Goal: Task Accomplishment & Management: Manage account settings

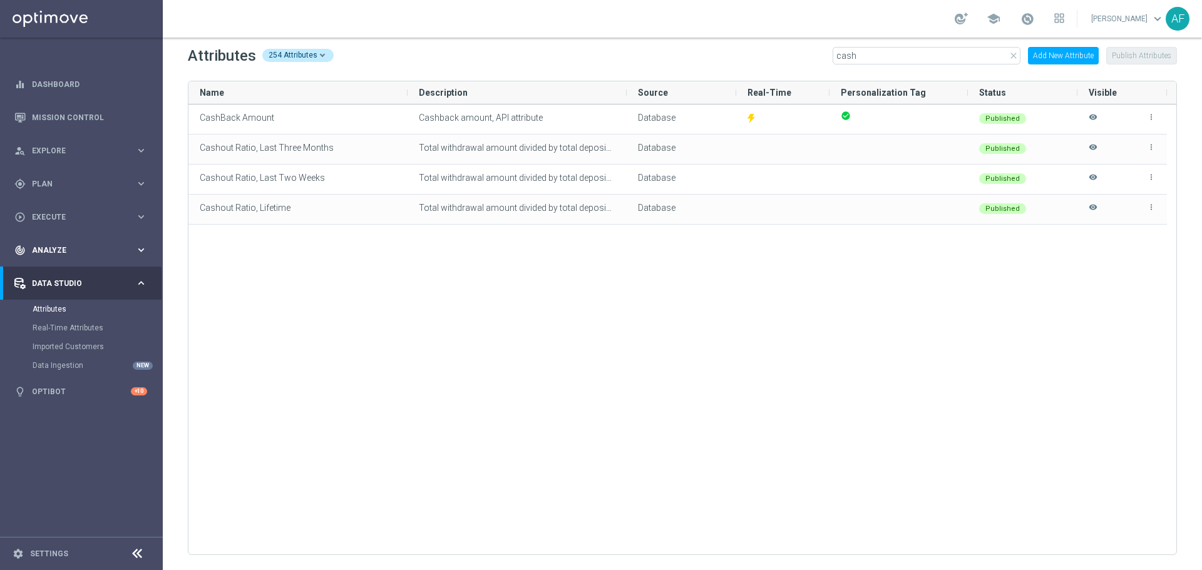
click at [81, 255] on div "track_changes Analyze" at bounding box center [74, 250] width 121 height 11
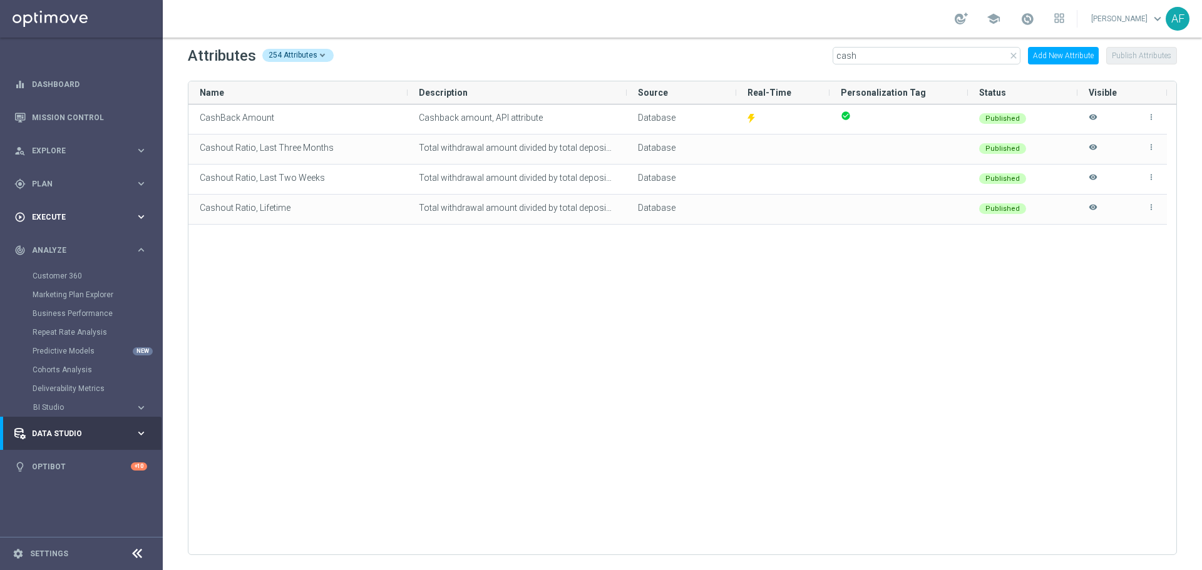
click at [78, 216] on span "Execute" at bounding box center [83, 217] width 103 height 8
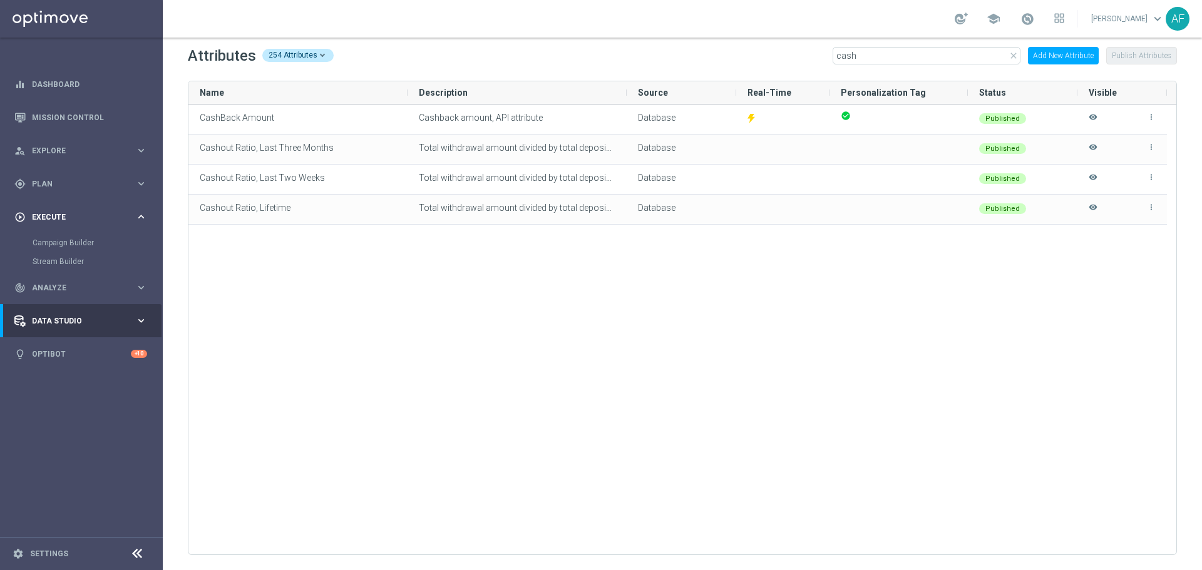
click at [70, 220] on span "Execute" at bounding box center [83, 217] width 103 height 8
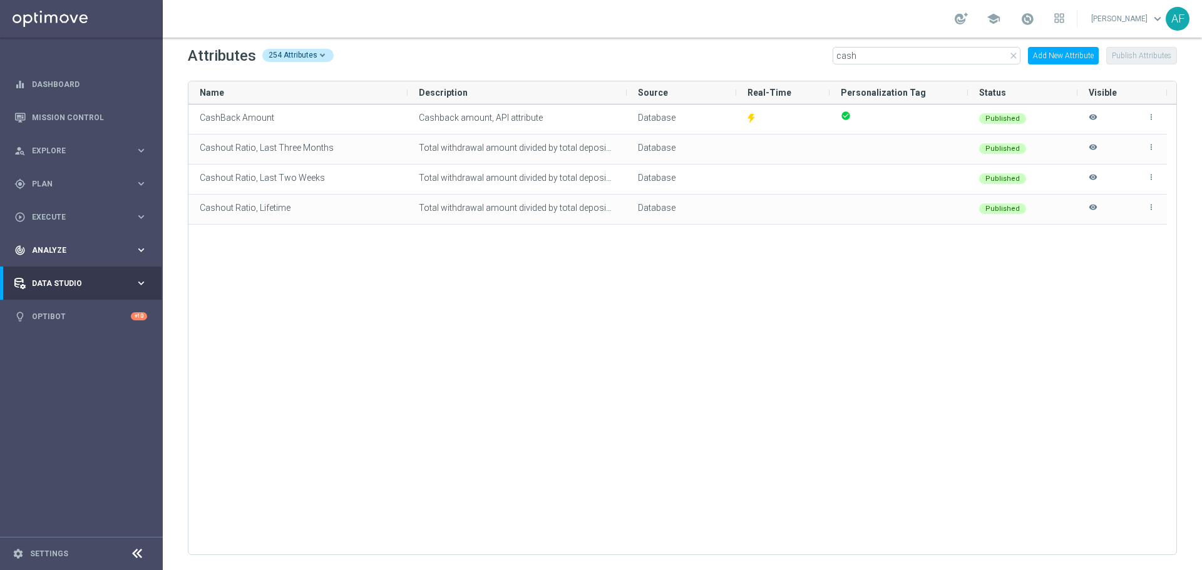
click at [72, 242] on div "track_changes Analyze keyboard_arrow_right" at bounding box center [80, 249] width 161 height 33
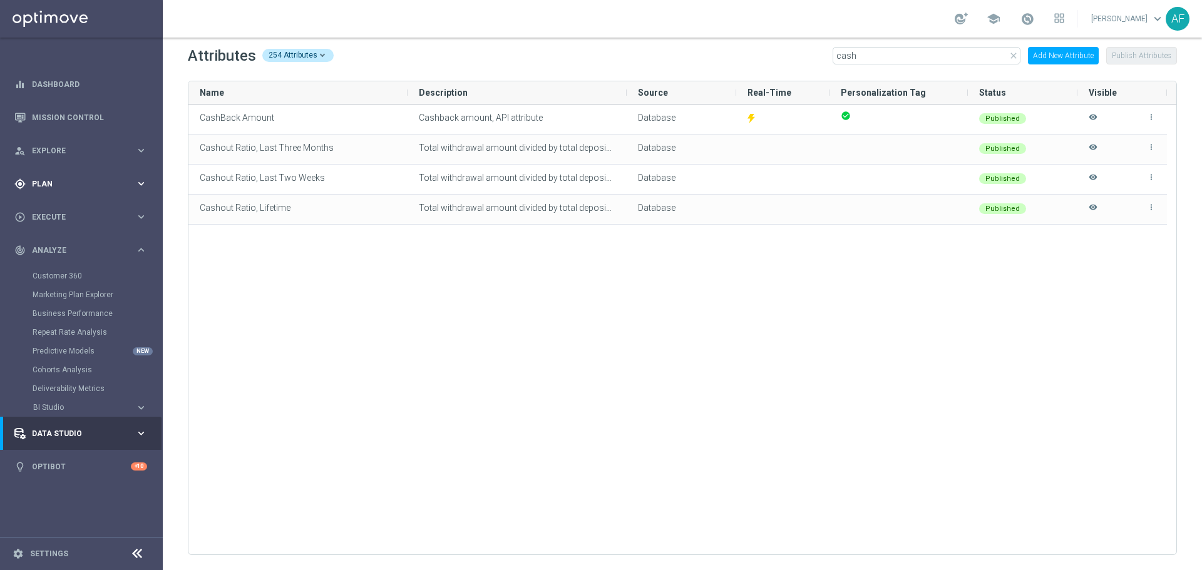
click at [75, 185] on span "Plan" at bounding box center [83, 184] width 103 height 8
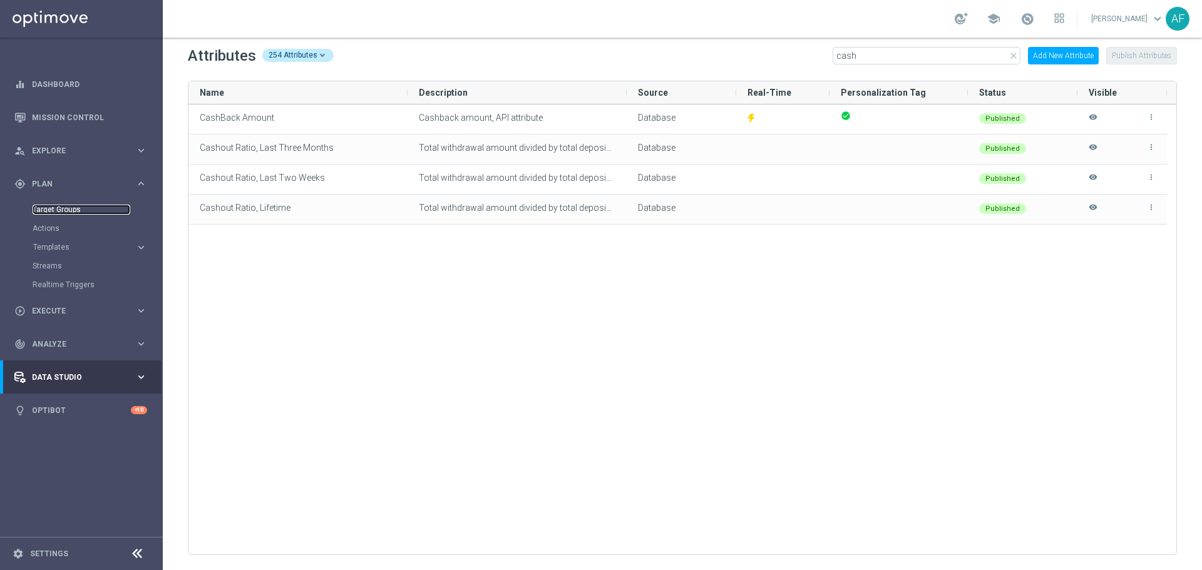
click at [69, 208] on link "Target Groups" at bounding box center [82, 210] width 98 height 10
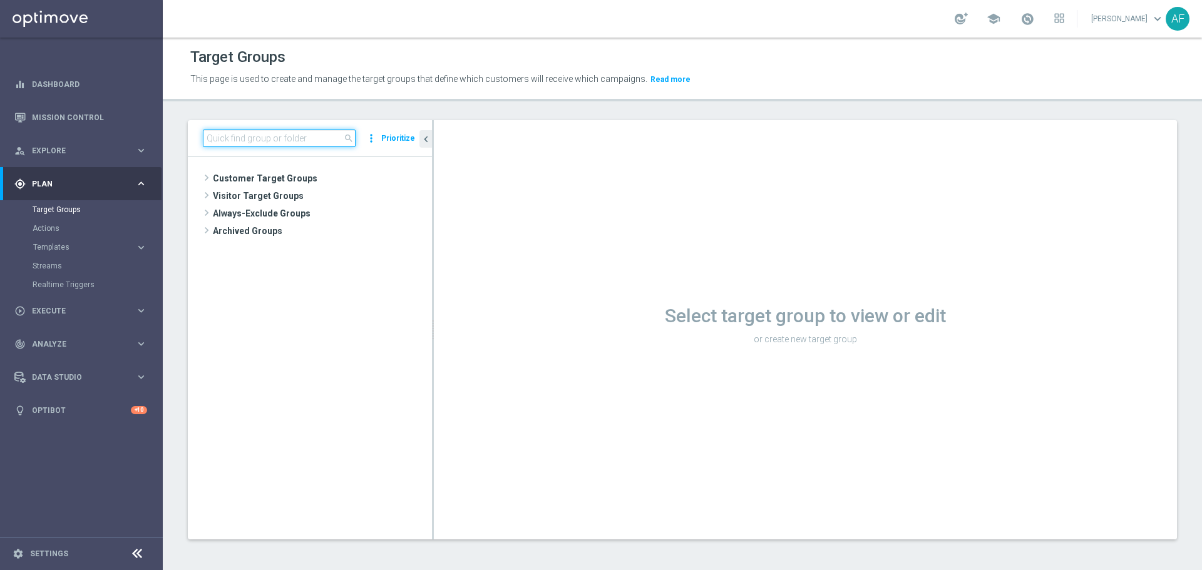
click at [329, 141] on input at bounding box center [279, 139] width 153 height 18
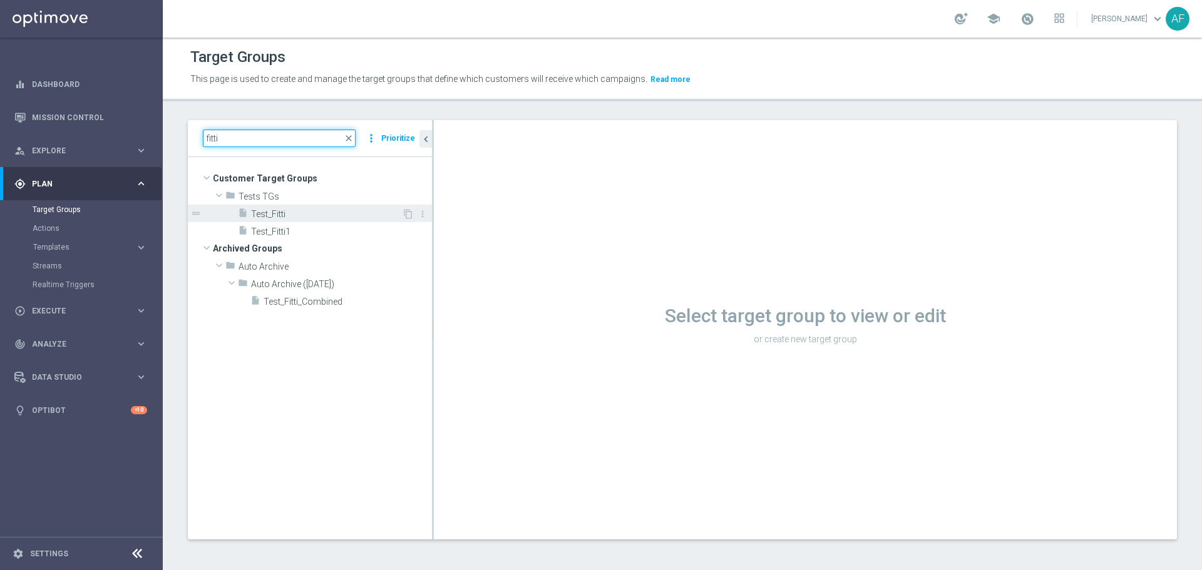
type input "fitti"
click at [304, 221] on div "insert_drive_file Test_Fitti" at bounding box center [320, 214] width 164 height 18
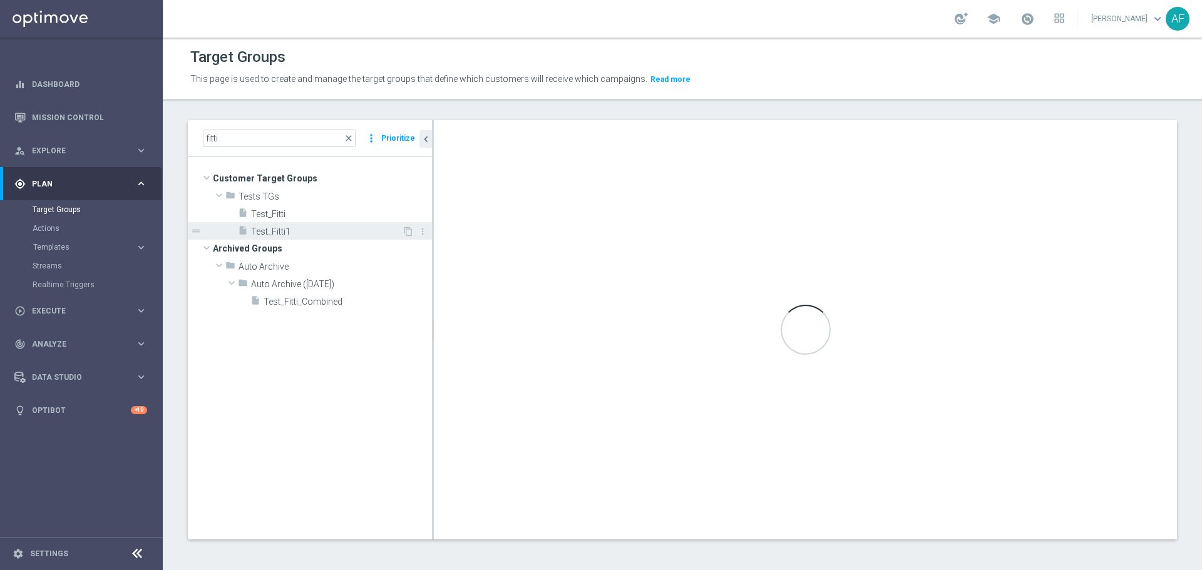
click at [303, 227] on span "Test_Fitti1" at bounding box center [326, 232] width 151 height 11
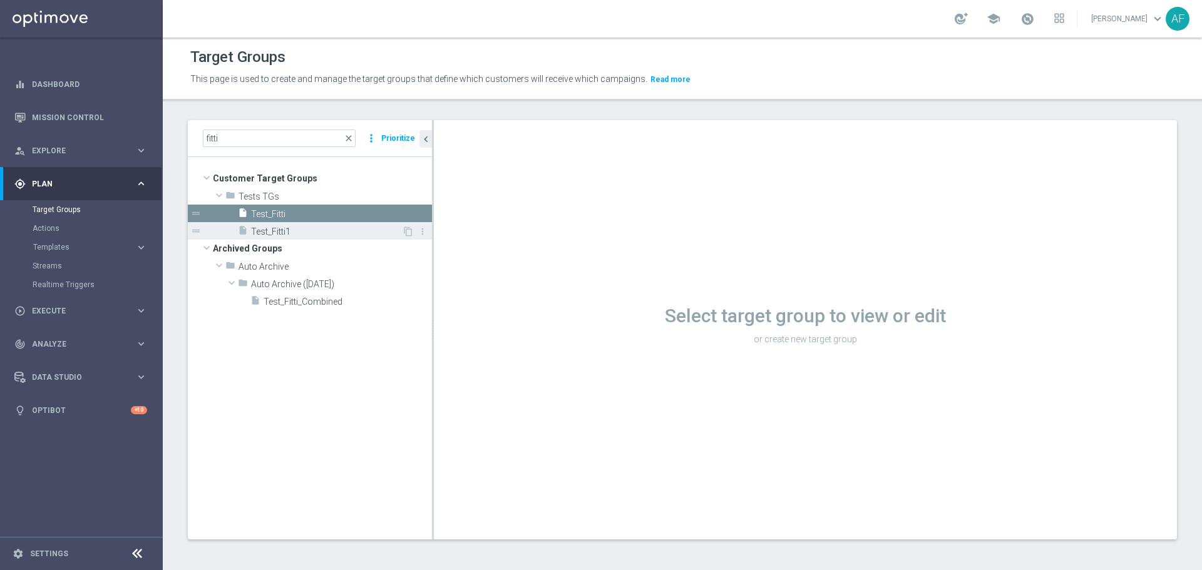
click at [307, 230] on span "Test_Fitti1" at bounding box center [326, 232] width 151 height 11
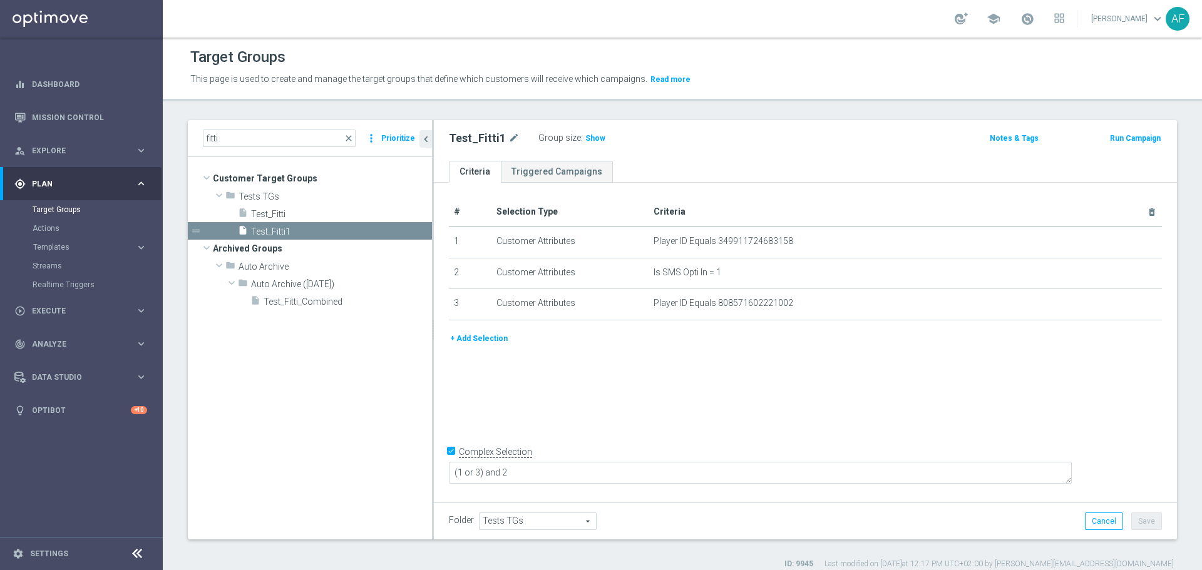
click at [495, 338] on button "+ Add Selection" at bounding box center [479, 339] width 60 height 14
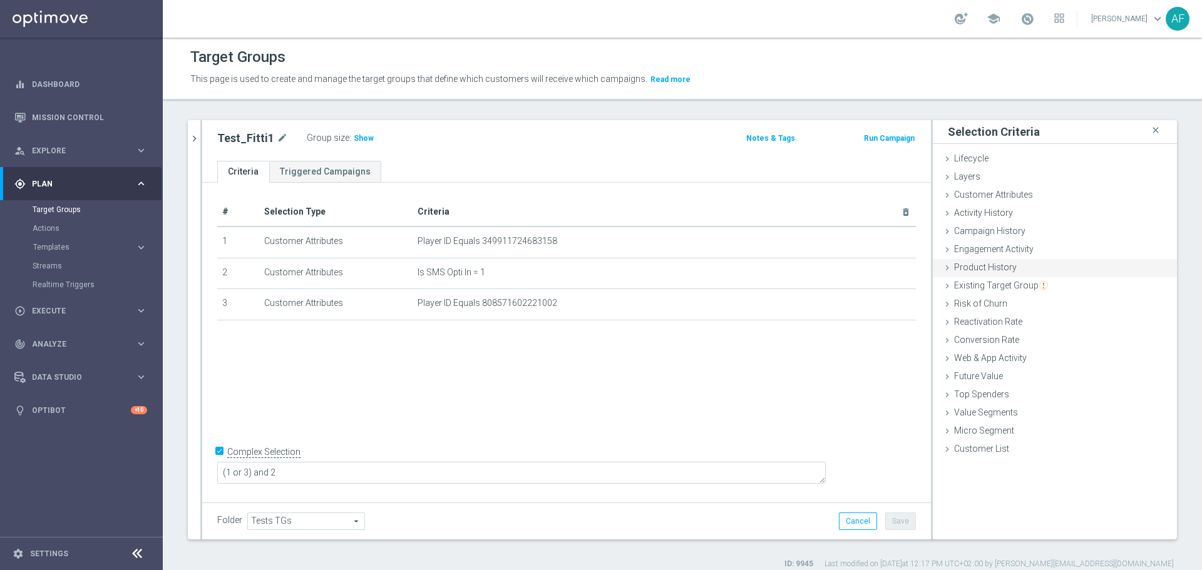
click at [1004, 267] on span "Product History" at bounding box center [985, 267] width 63 height 10
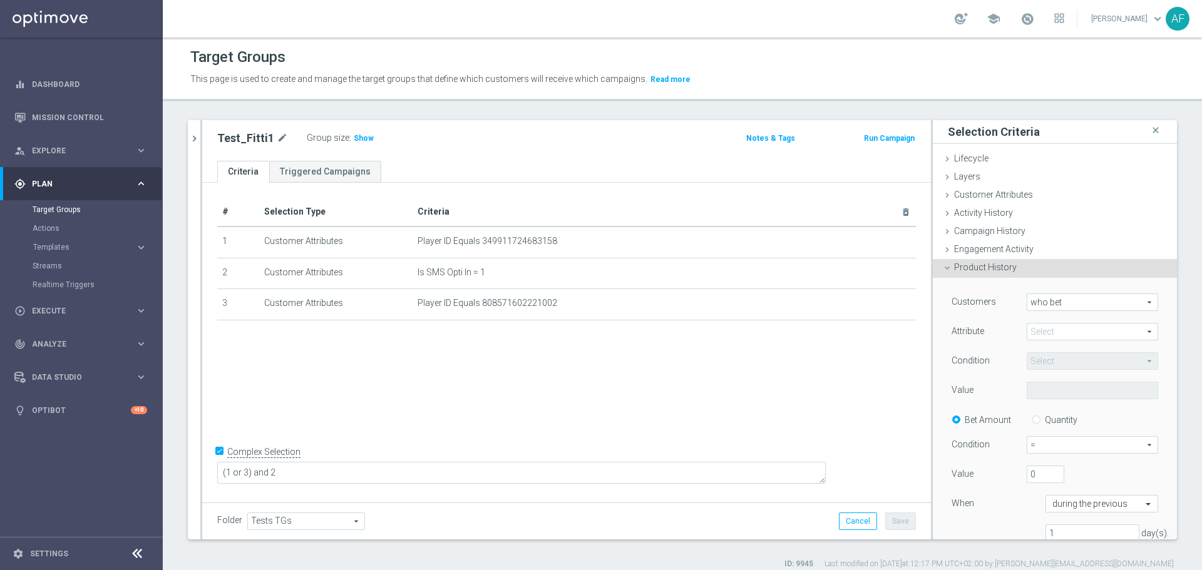
click at [1063, 330] on span at bounding box center [1092, 332] width 130 height 16
click at [1060, 409] on label "Bonus ID" at bounding box center [1092, 415] width 131 height 16
type input "Bonus ID"
type input "Equals"
click at [1057, 396] on span at bounding box center [1092, 390] width 130 height 16
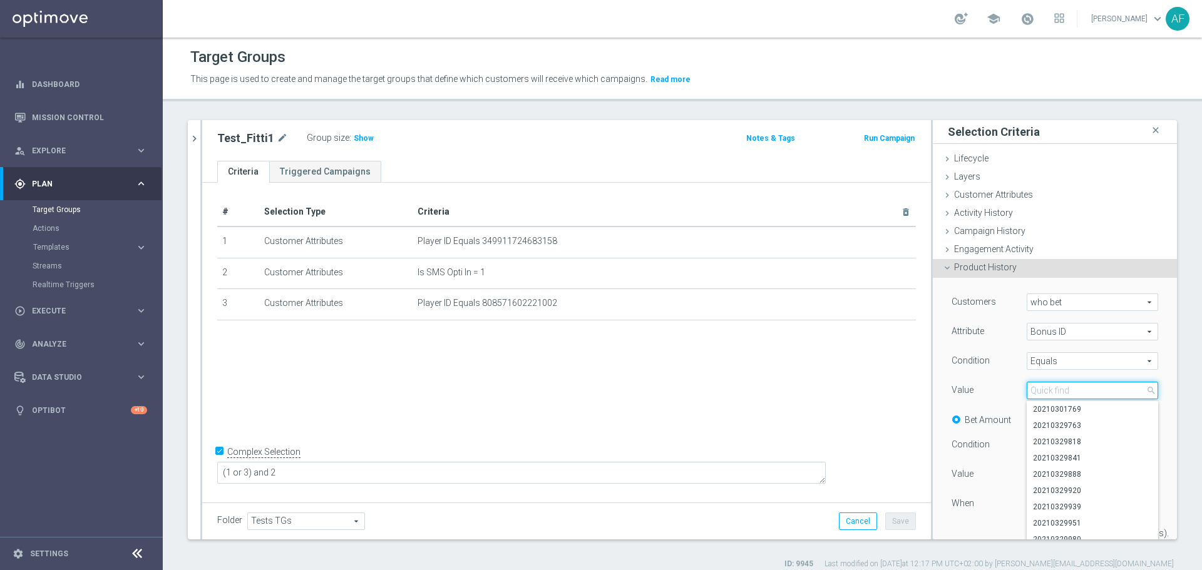
click at [1055, 394] on input "search" at bounding box center [1092, 391] width 131 height 18
click at [1047, 392] on input "search" at bounding box center [1092, 391] width 131 height 18
paste input "20210407384720"
type input "20210407384720"
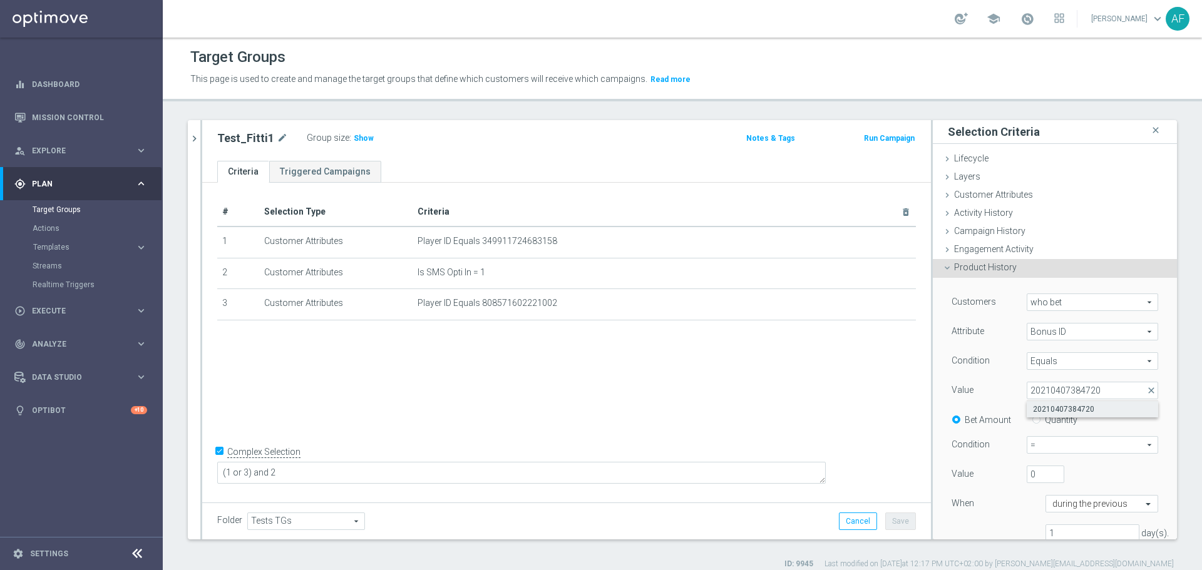
click at [1043, 406] on span "20210407384720" at bounding box center [1092, 409] width 119 height 10
type input "20210407384720"
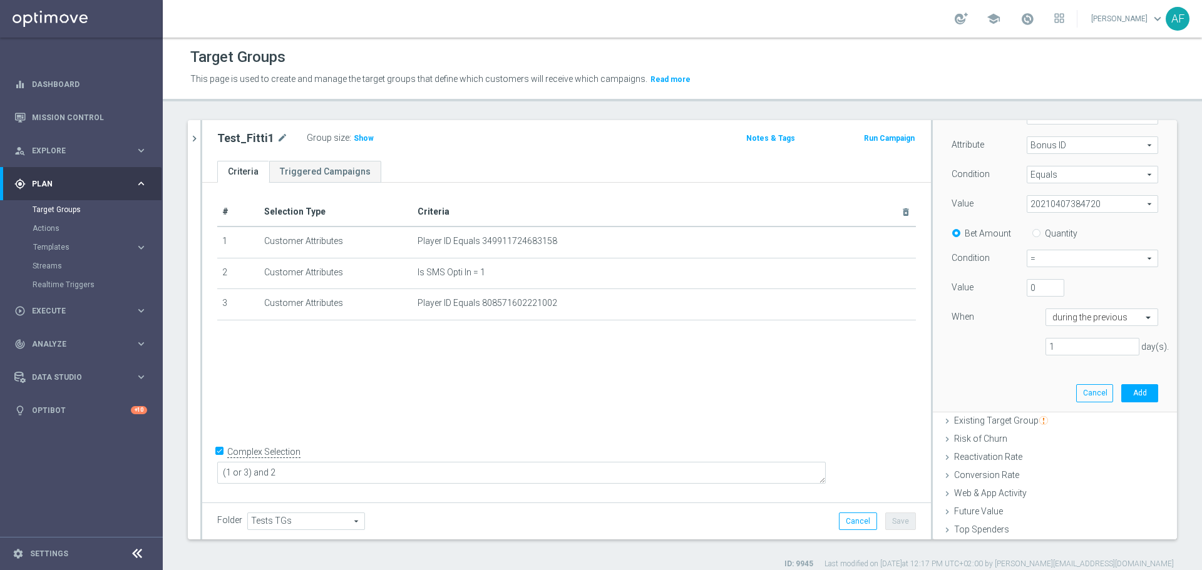
scroll to position [165, 0]
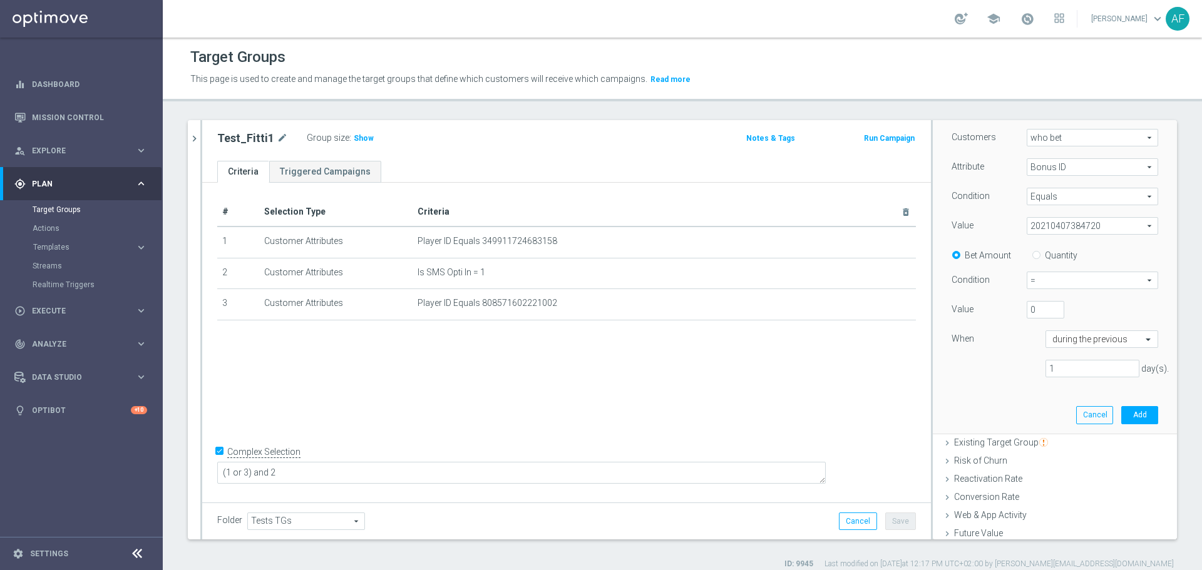
click at [1035, 255] on input "Quantity" at bounding box center [1039, 253] width 8 height 8
radio input "true"
click at [1037, 281] on span "=" at bounding box center [1092, 280] width 130 height 16
click at [993, 305] on div "Value" at bounding box center [979, 311] width 75 height 20
click at [1040, 281] on span "=" at bounding box center [1092, 280] width 130 height 16
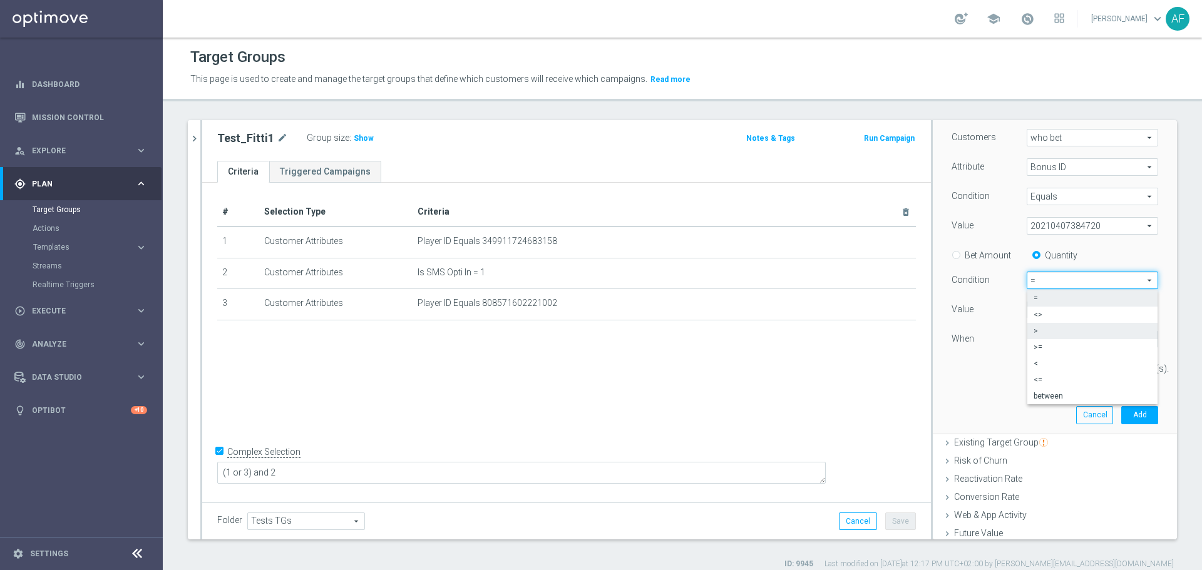
click at [1037, 331] on span ">" at bounding box center [1092, 331] width 118 height 10
type input ">"
click at [1034, 312] on input "0" at bounding box center [1046, 310] width 38 height 18
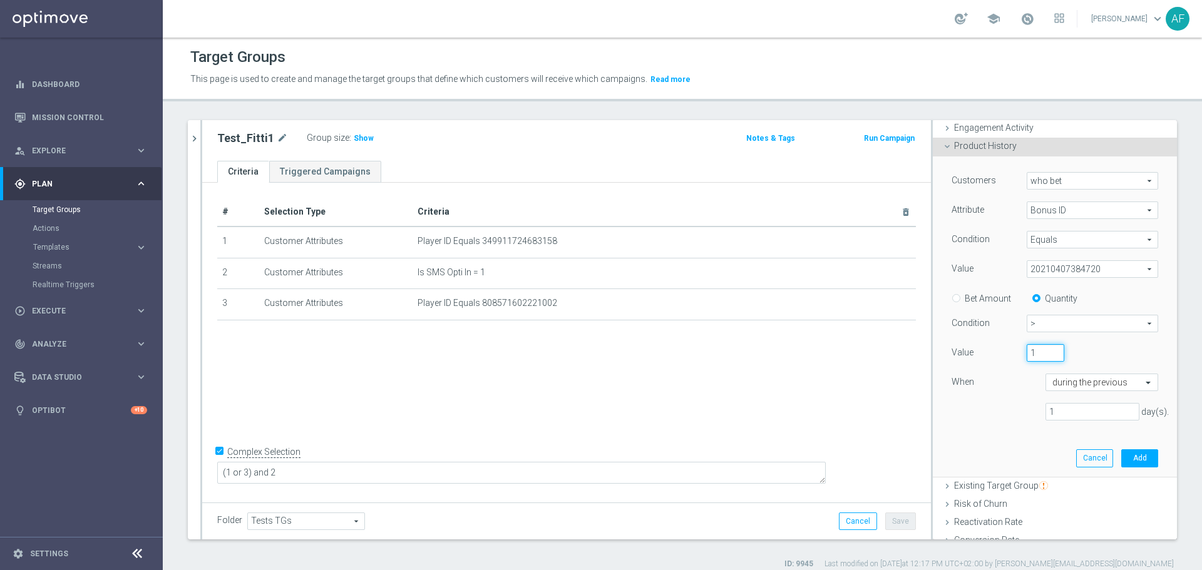
scroll to position [102, 0]
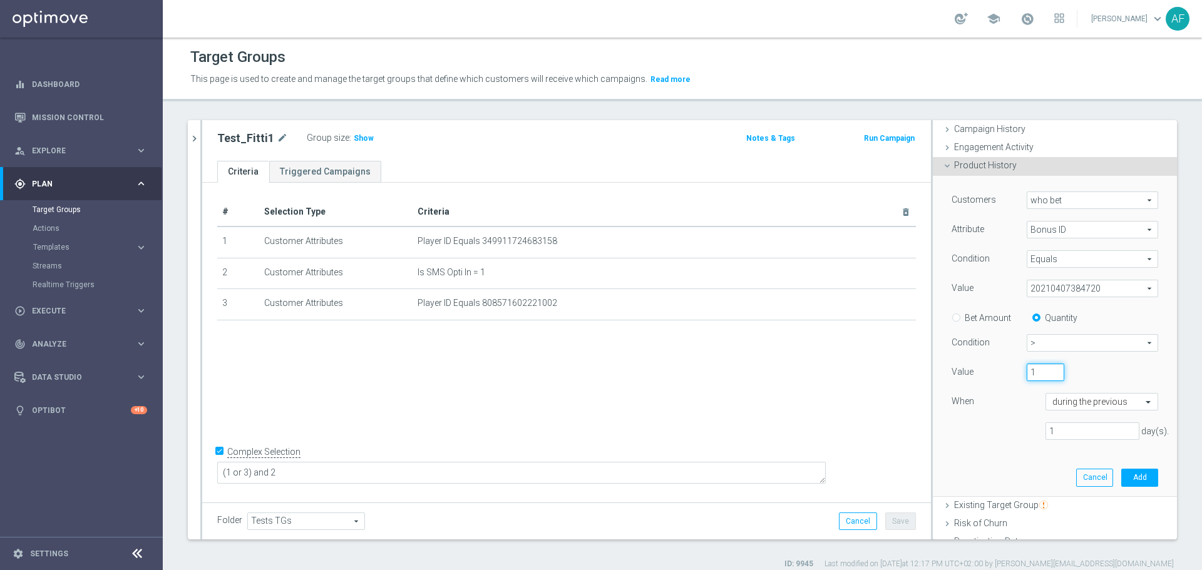
type input "1"
click at [1052, 203] on span "who bet" at bounding box center [1092, 200] width 130 height 16
click at [993, 211] on div "Customers" at bounding box center [979, 202] width 75 height 20
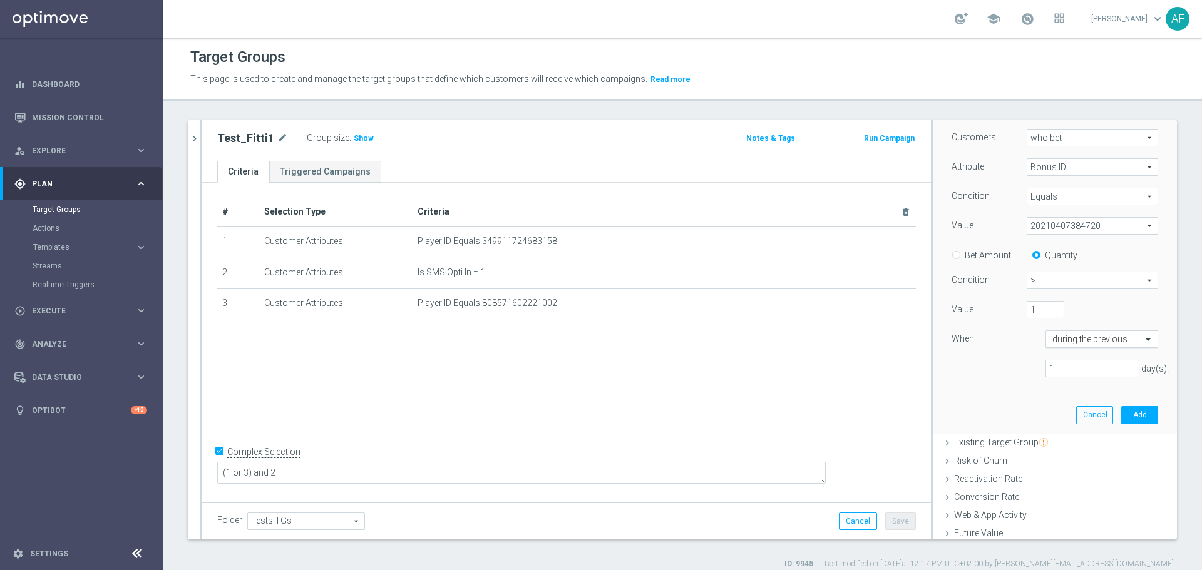
click at [1072, 342] on input "text" at bounding box center [1089, 339] width 74 height 11
click at [1000, 351] on div "Customers who bet who bet arrow_drop_down search Attribute Bonus ID Bonus ID ar…" at bounding box center [1054, 258] width 207 height 259
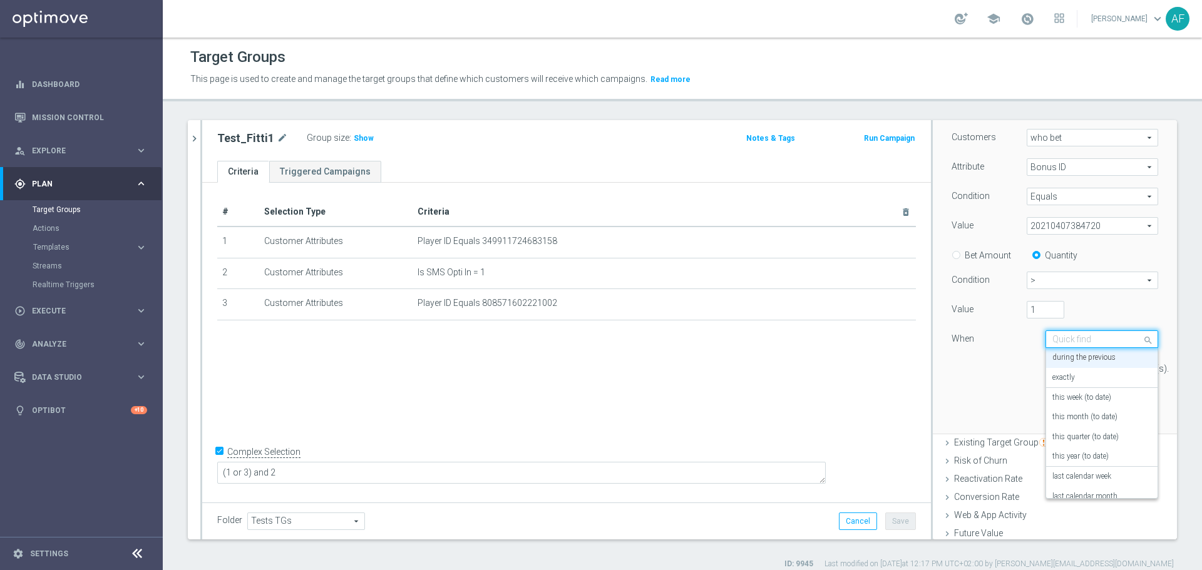
click at [1070, 338] on input "text" at bounding box center [1089, 339] width 74 height 11
click at [1026, 354] on div "Customers who bet who bet arrow_drop_down search Attribute Bonus ID Bonus ID ar…" at bounding box center [1054, 258] width 207 height 259
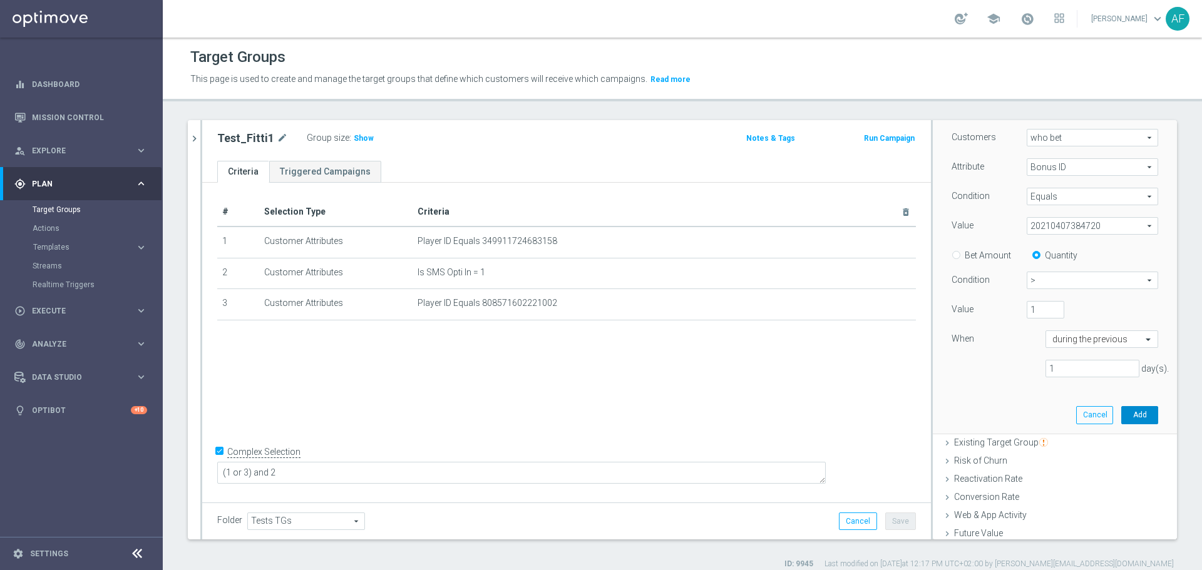
click at [1121, 411] on button "Add" at bounding box center [1139, 415] width 37 height 18
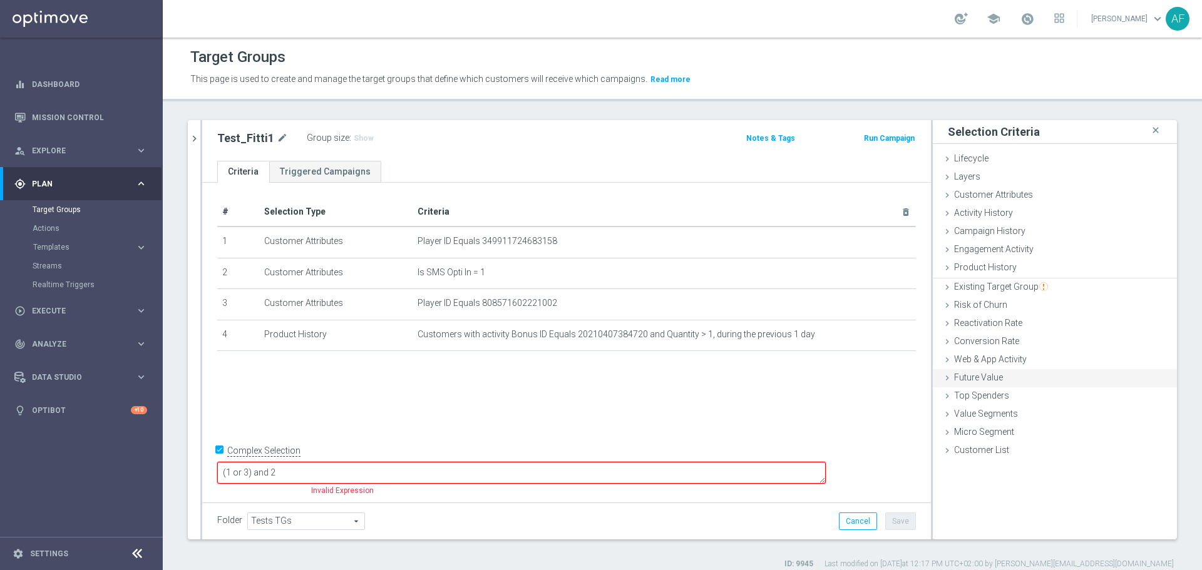
scroll to position [0, 0]
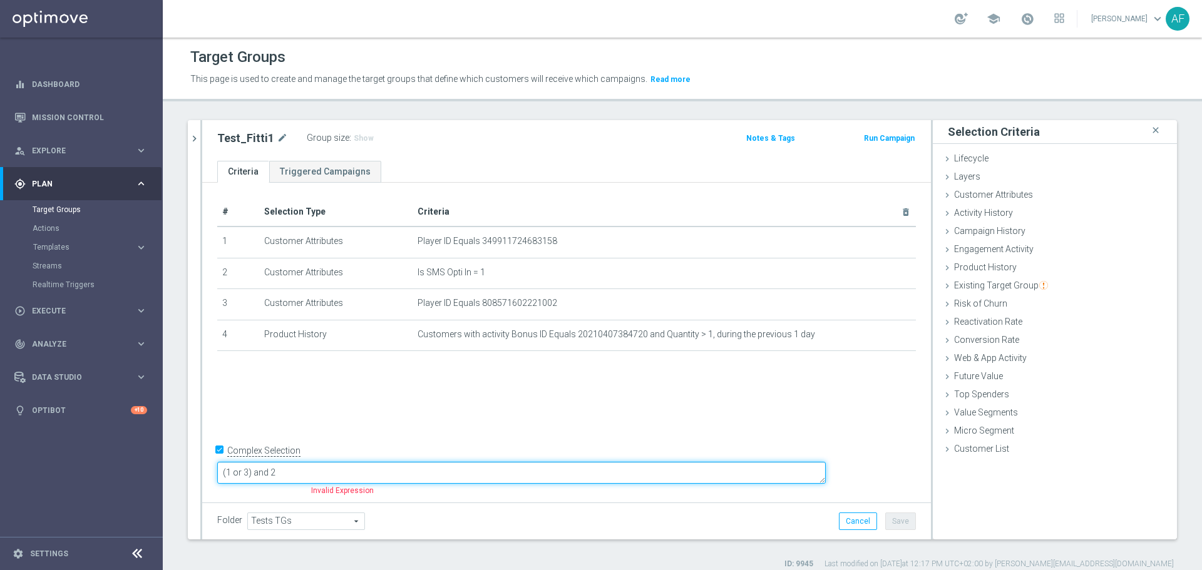
drag, startPoint x: 265, startPoint y: 468, endPoint x: 258, endPoint y: 468, distance: 7.5
click at [258, 468] on form "Complex Selection (1 or 3) and 2 Invalid Expression" at bounding box center [566, 470] width 699 height 59
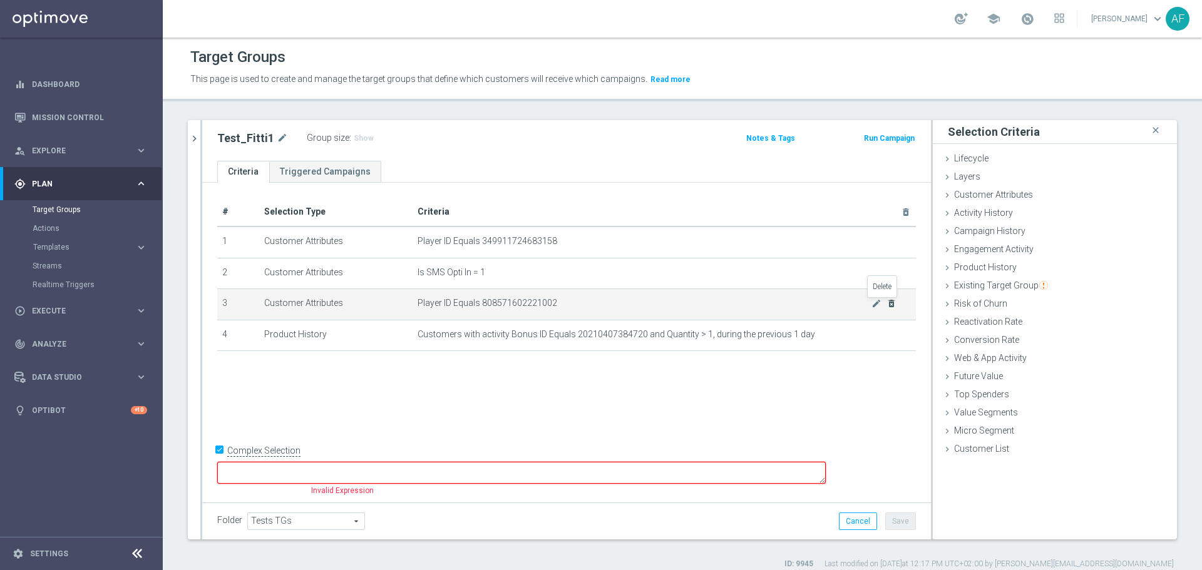
click at [886, 304] on icon "delete_forever" at bounding box center [891, 304] width 10 height 10
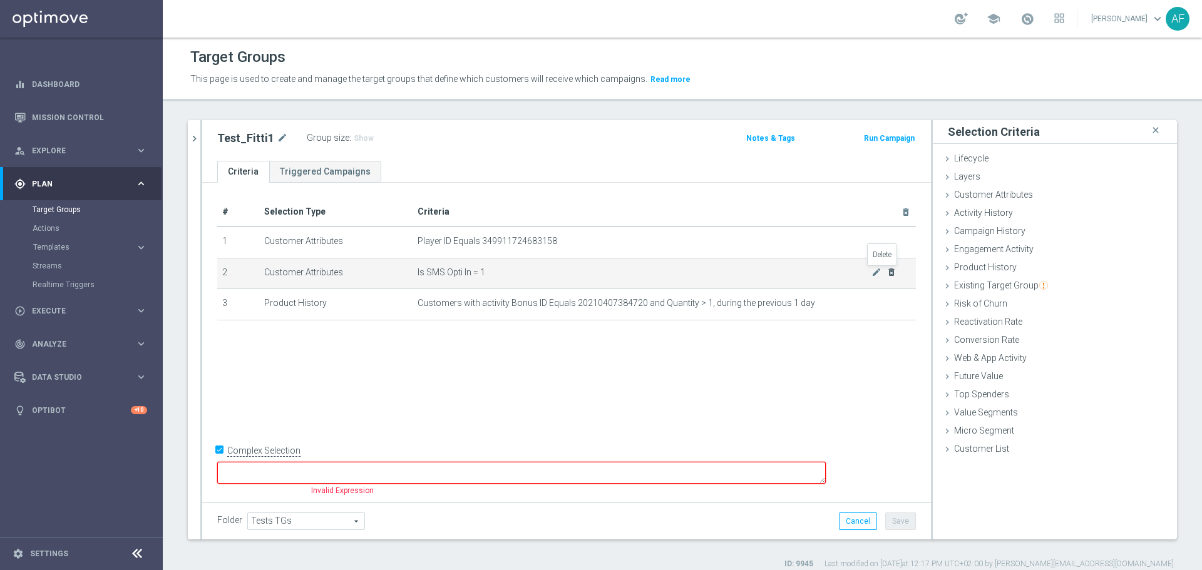
click at [886, 274] on icon "delete_forever" at bounding box center [891, 272] width 10 height 10
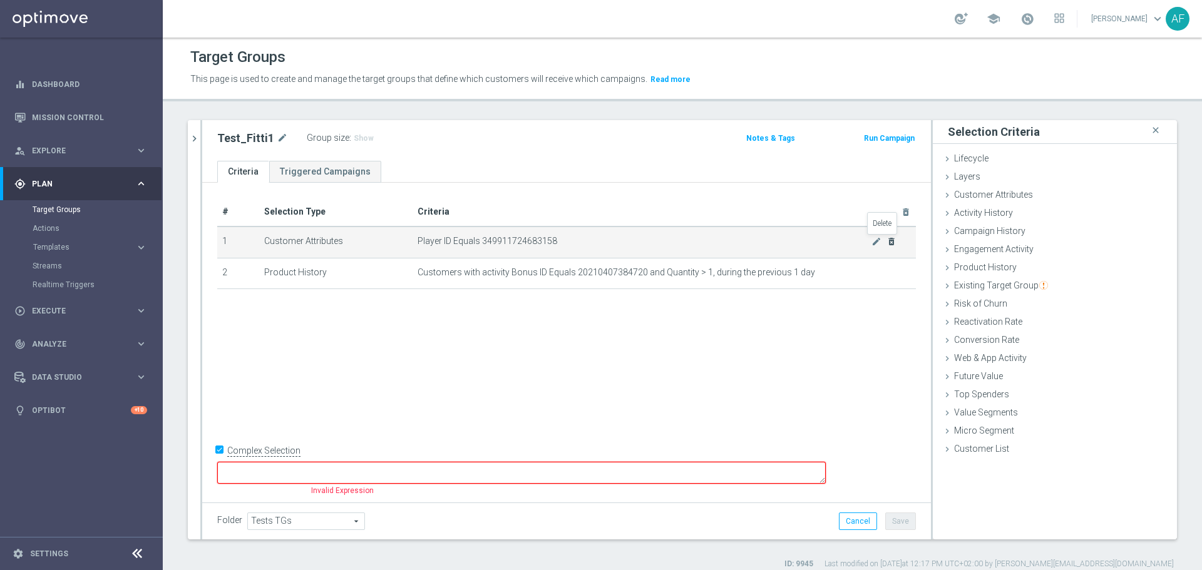
click at [886, 243] on icon "delete_forever" at bounding box center [891, 242] width 10 height 10
checkbox input "false"
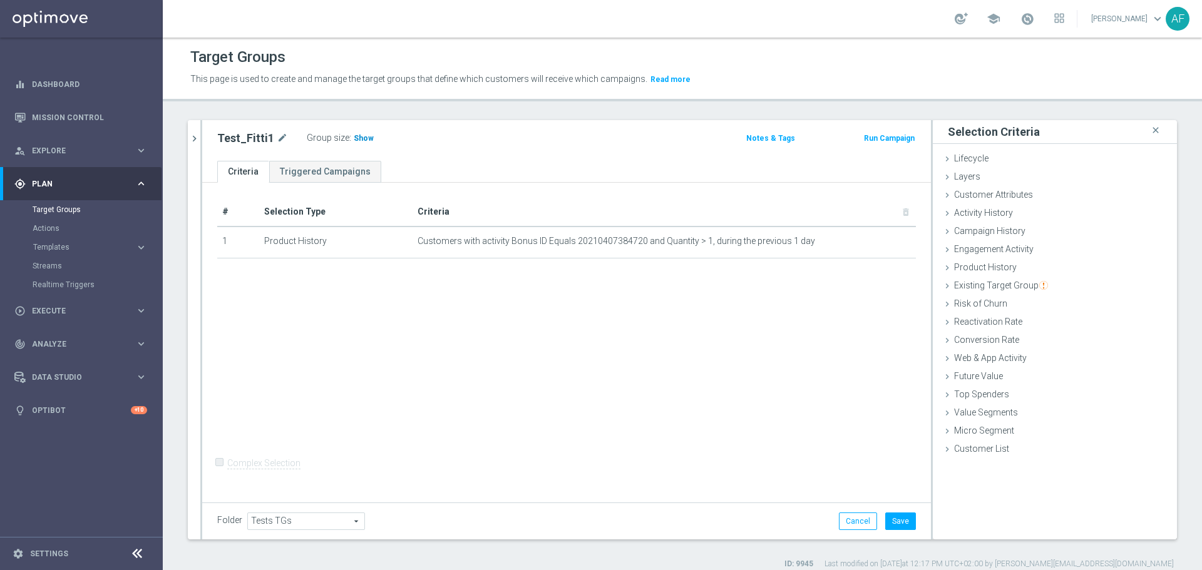
click at [355, 138] on span "Show" at bounding box center [364, 138] width 20 height 9
click at [871, 240] on icon "mode_edit" at bounding box center [876, 242] width 10 height 10
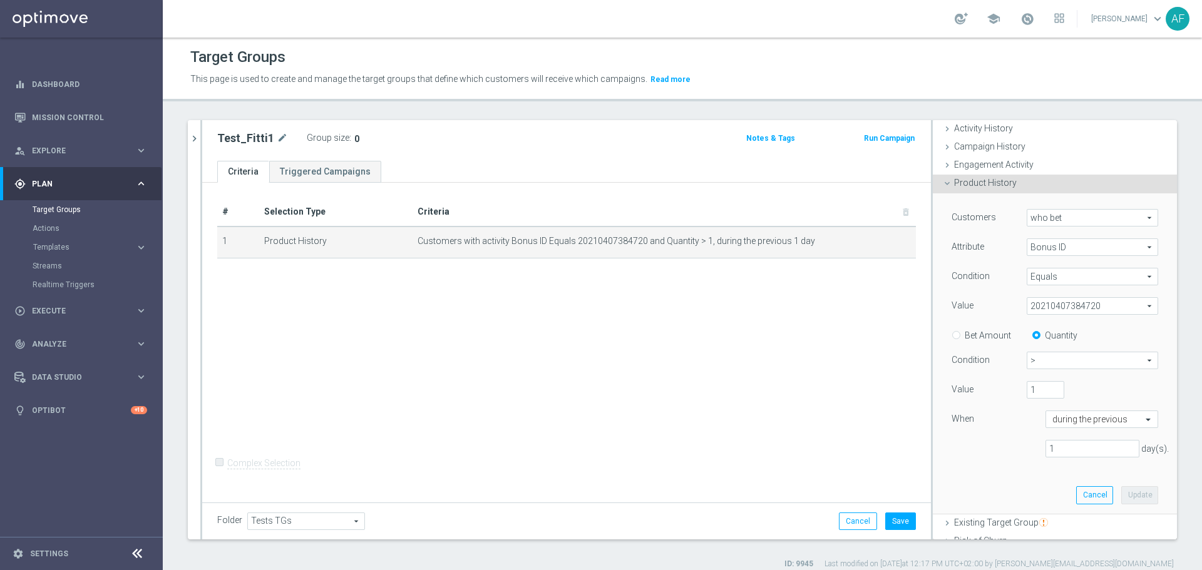
scroll to position [63, 0]
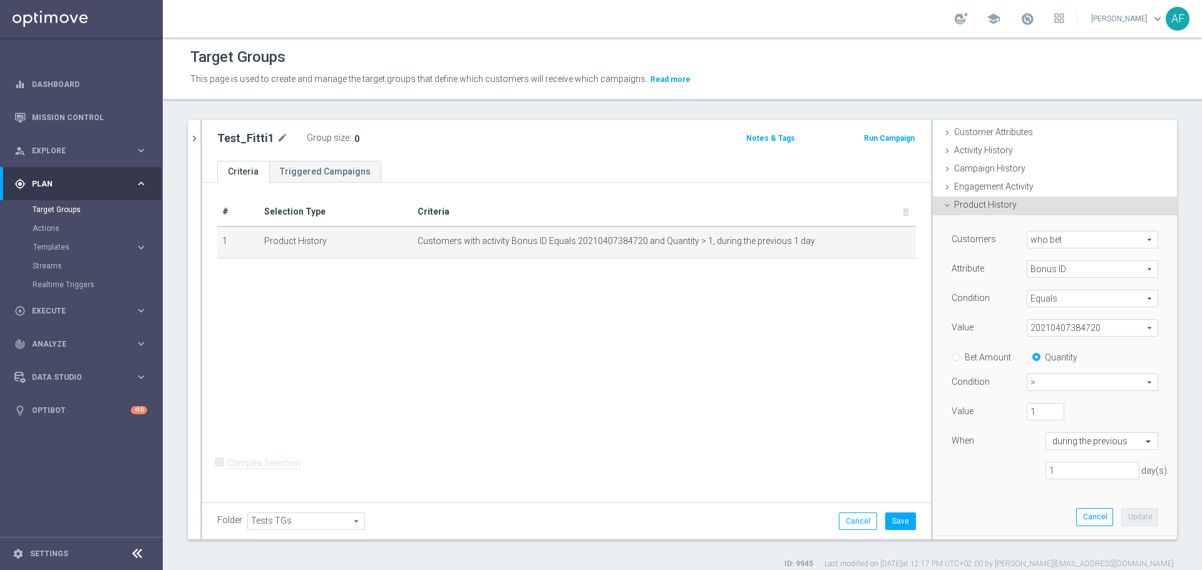
click at [1055, 243] on span "who bet" at bounding box center [1092, 240] width 130 height 16
click at [1000, 247] on div "Customers" at bounding box center [979, 241] width 75 height 20
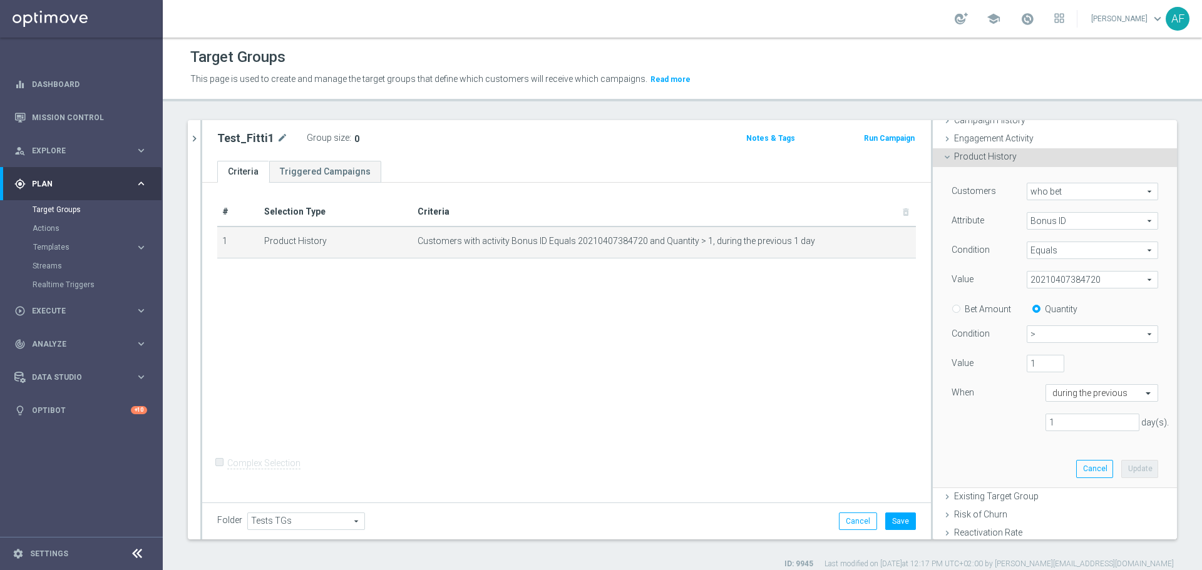
scroll to position [125, 0]
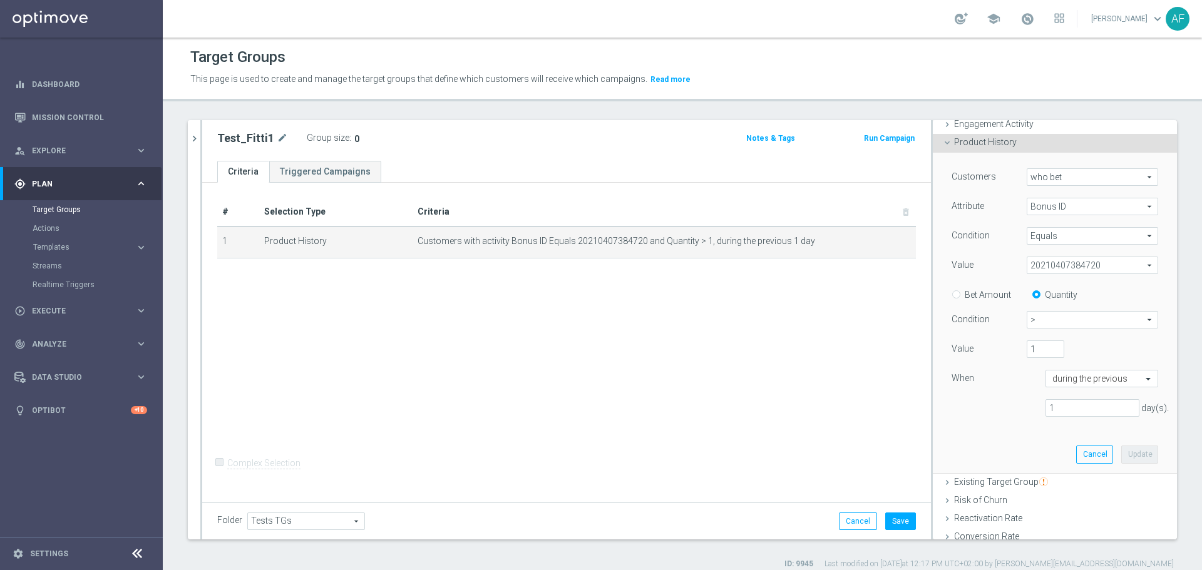
click at [1048, 322] on span ">" at bounding box center [1092, 320] width 130 height 16
click at [1045, 366] on span ">" at bounding box center [1092, 371] width 118 height 10
click at [1062, 174] on span "who bet" at bounding box center [1092, 177] width 130 height 16
click at [983, 198] on div "Attribute" at bounding box center [979, 208] width 75 height 20
click at [1028, 207] on span "Bonus ID" at bounding box center [1092, 206] width 130 height 16
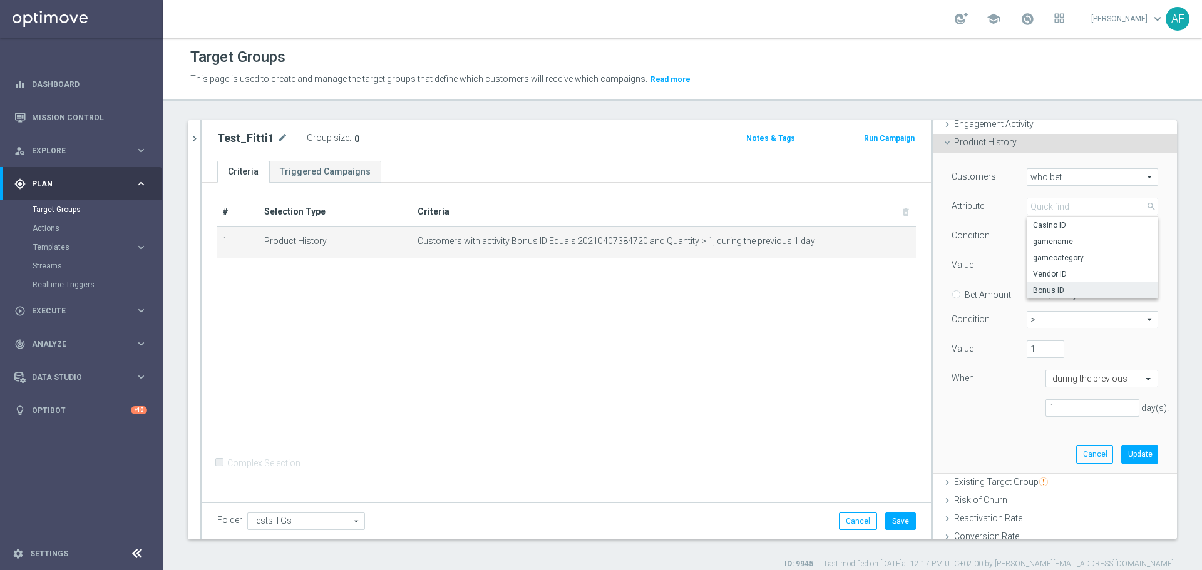
click at [984, 222] on div "Customers who bet who bet arrow_drop_down search Attribute Bonus ID Bonus ID ar…" at bounding box center [1054, 297] width 207 height 259
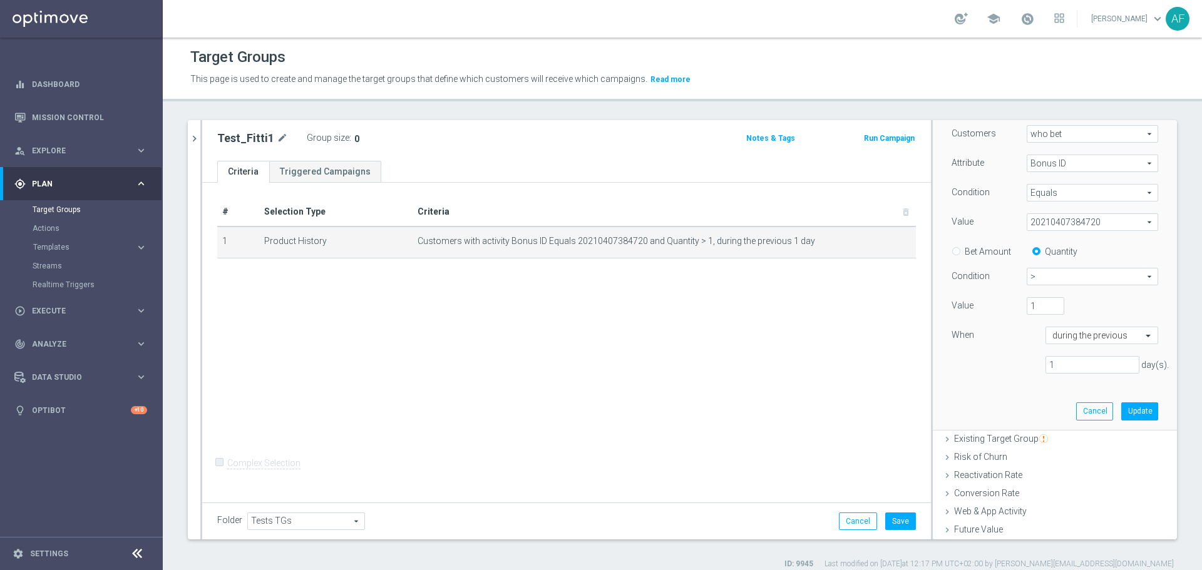
scroll to position [188, 0]
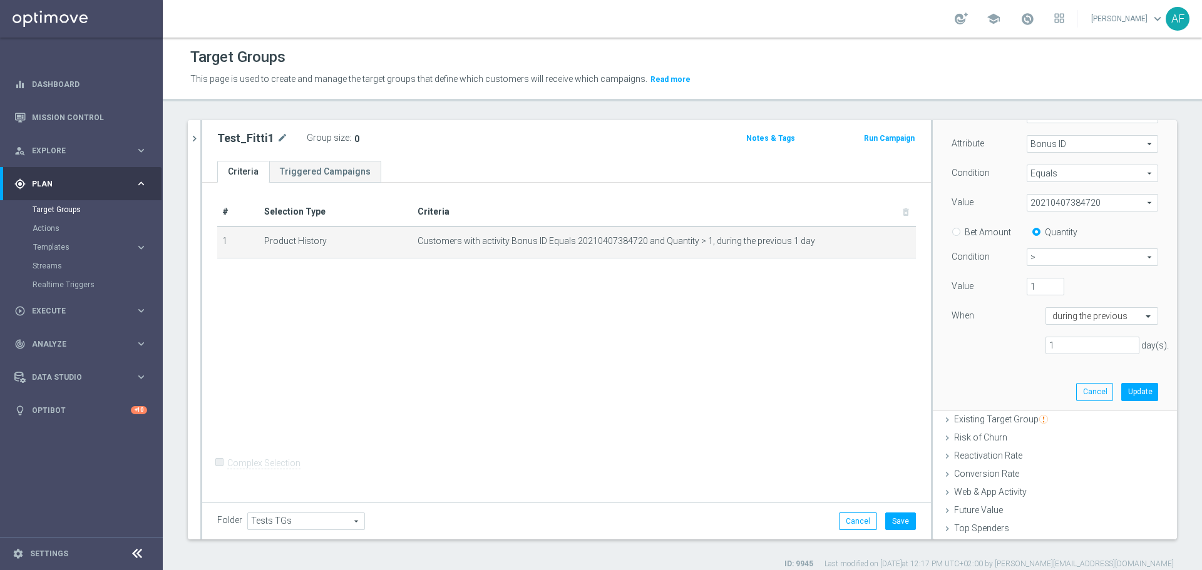
click at [974, 225] on div "Bet Amount" at bounding box center [976, 231] width 69 height 16
click at [974, 227] on label "Bet Amount" at bounding box center [988, 232] width 46 height 11
click at [963, 226] on input "Bet Amount" at bounding box center [959, 230] width 8 height 8
radio input "true"
click at [1031, 254] on span ">" at bounding box center [1092, 257] width 130 height 16
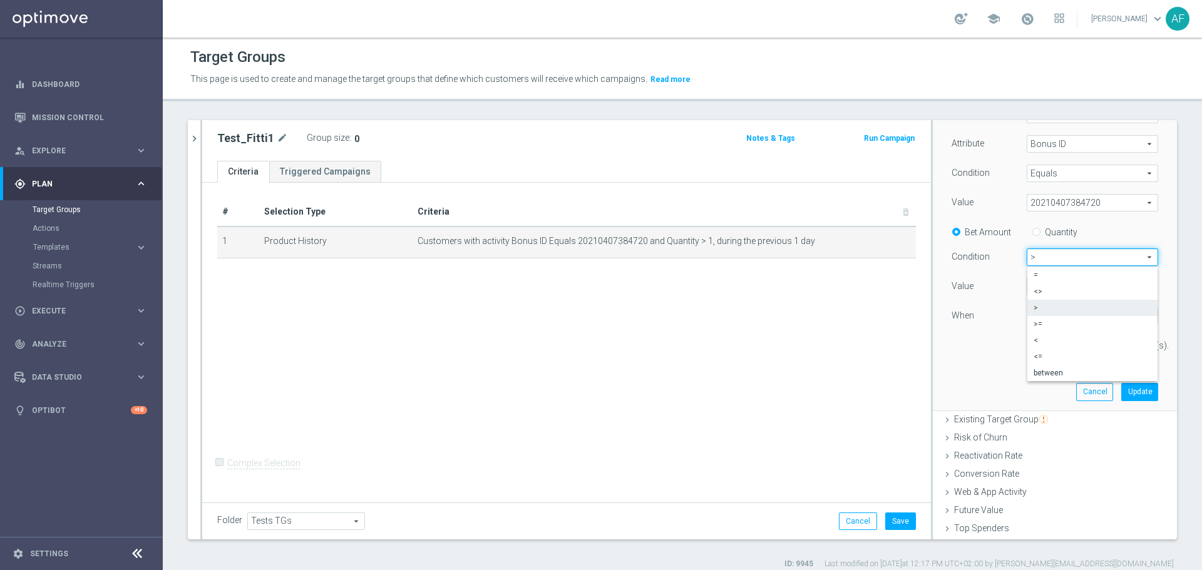
click at [996, 309] on div "When" at bounding box center [989, 317] width 94 height 20
click at [1032, 289] on input "1" at bounding box center [1046, 287] width 38 height 18
type input "0"
click at [1011, 323] on div "When" at bounding box center [989, 317] width 94 height 20
click at [1121, 391] on button "Update" at bounding box center [1139, 392] width 37 height 18
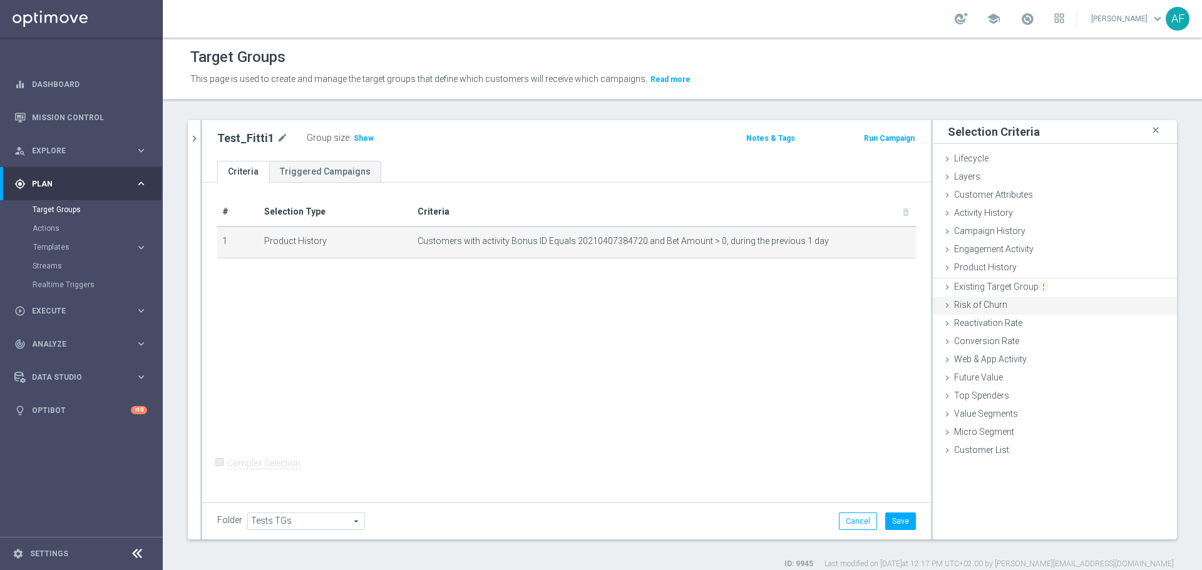
scroll to position [0, 0]
click at [896, 518] on button "Save" at bounding box center [900, 522] width 31 height 18
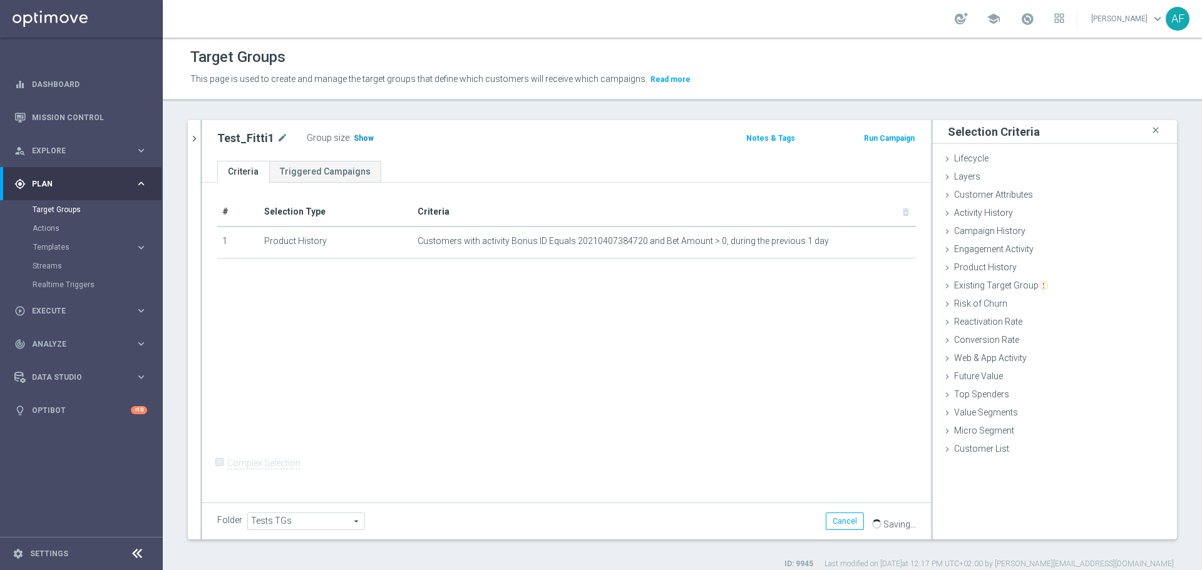
click at [360, 136] on body "equalizer Dashboard Mission Control" at bounding box center [601, 285] width 1202 height 570
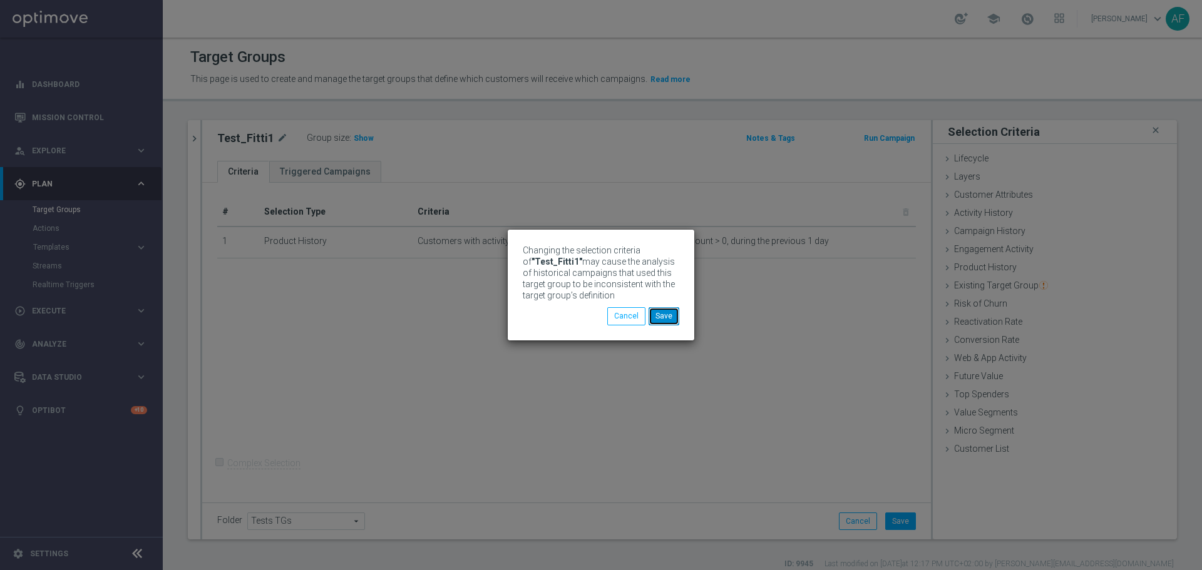
click at [662, 317] on button "Save" at bounding box center [663, 316] width 31 height 18
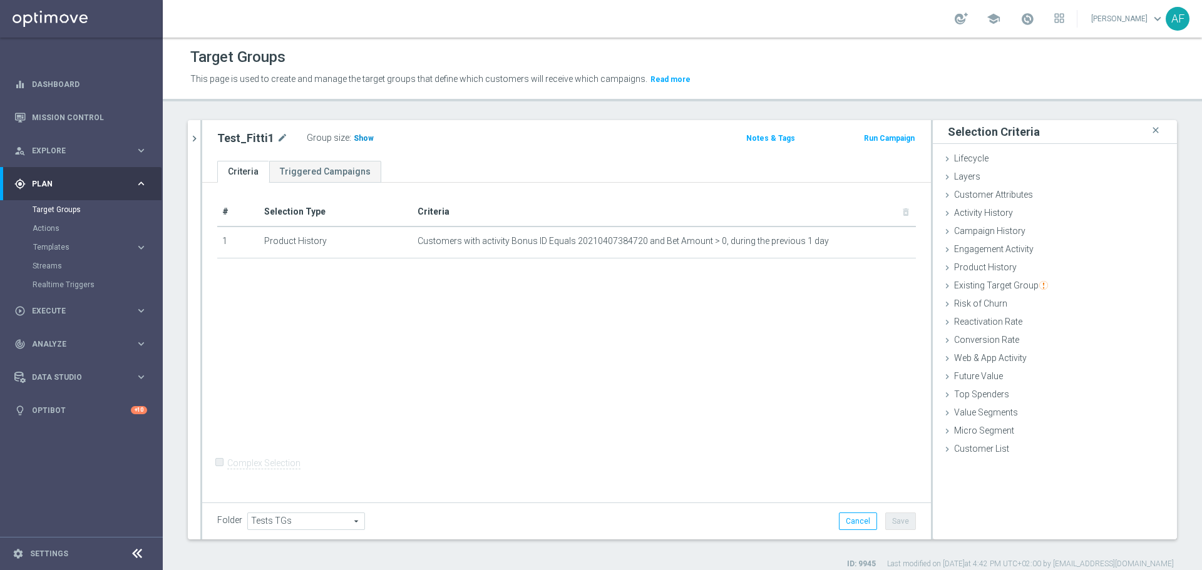
click at [361, 140] on span "Show" at bounding box center [364, 138] width 20 height 9
click at [871, 243] on icon "mode_edit" at bounding box center [876, 242] width 10 height 10
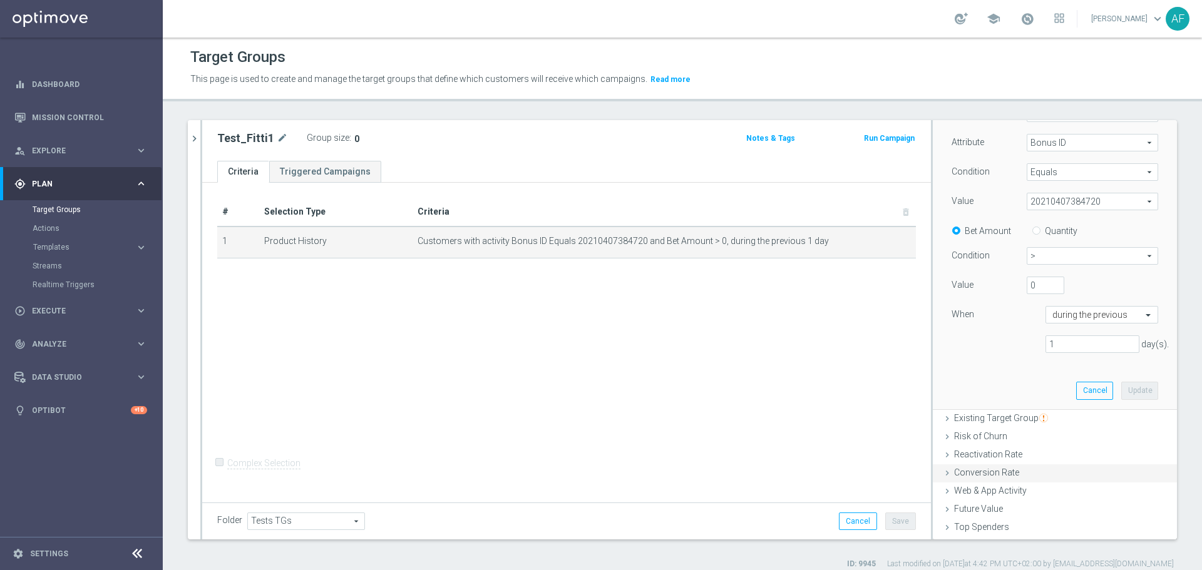
scroll to position [242, 0]
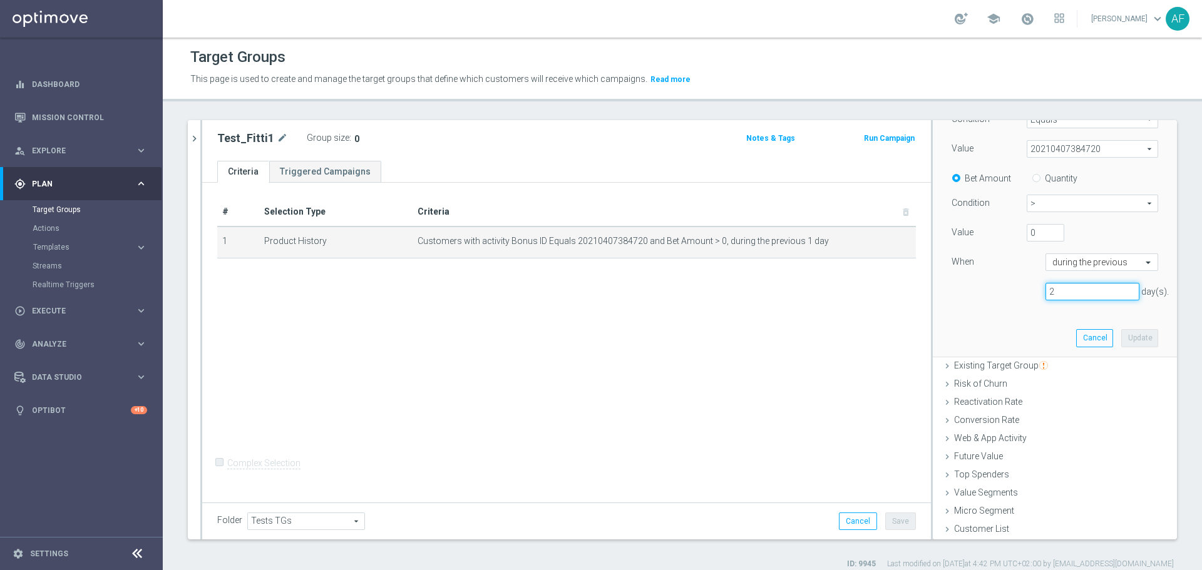
type input "2"
click at [1111, 289] on input "2" at bounding box center [1092, 292] width 94 height 18
click at [1121, 337] on button "Update" at bounding box center [1139, 338] width 37 height 18
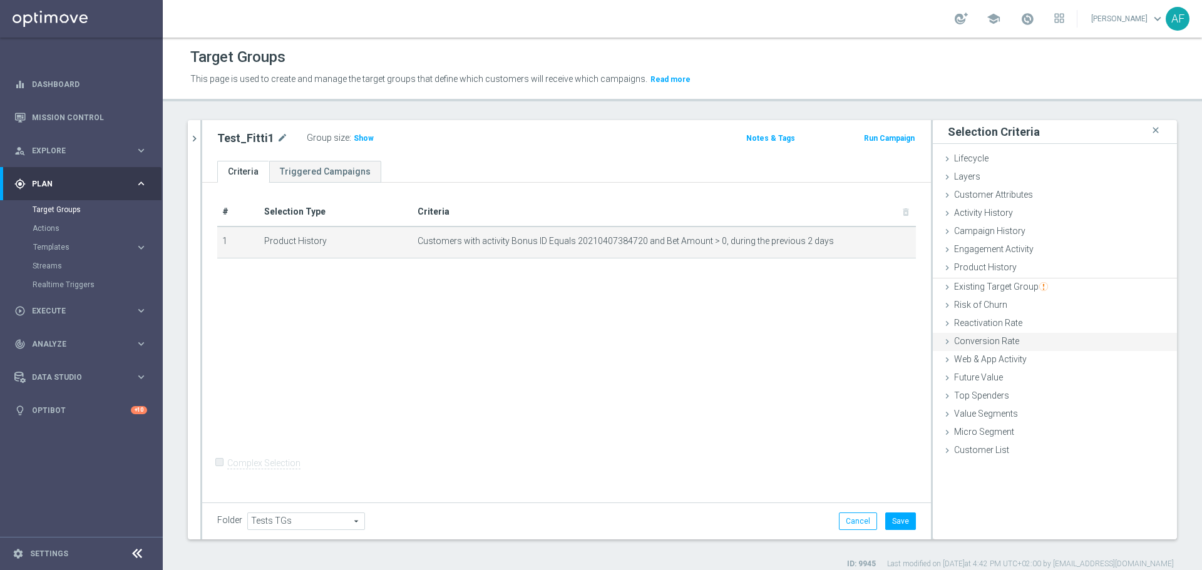
scroll to position [0, 0]
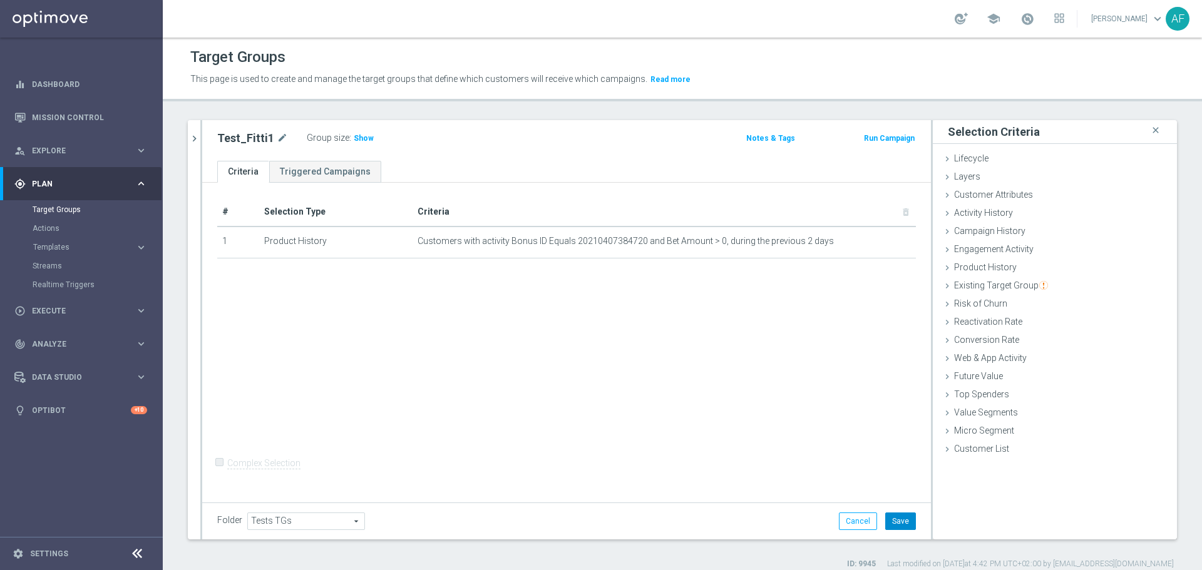
click at [889, 516] on button "Save" at bounding box center [900, 522] width 31 height 18
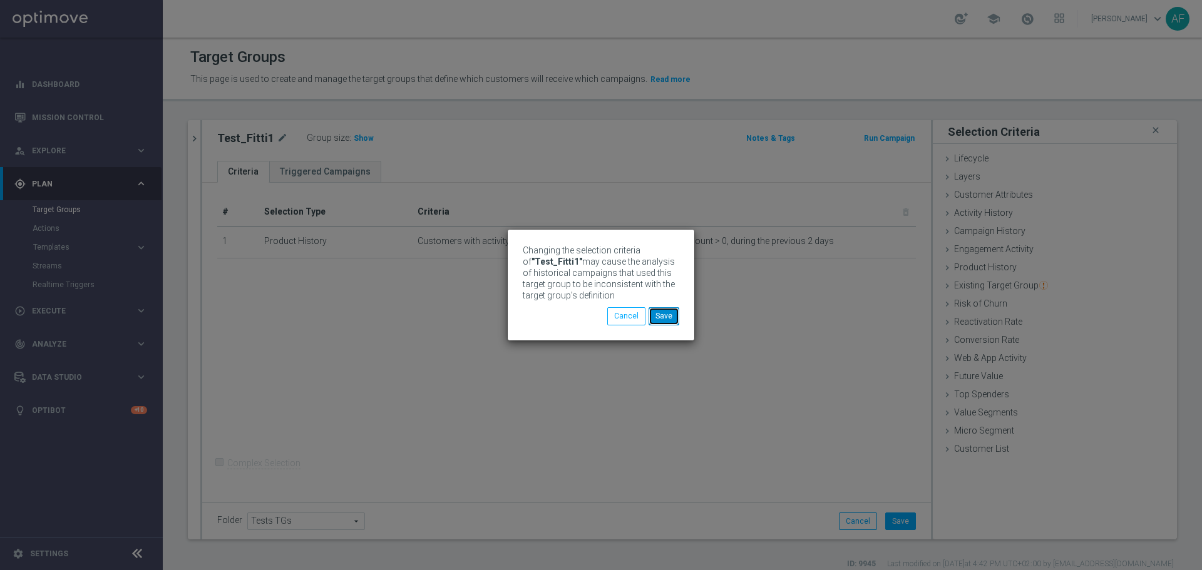
click at [657, 314] on button "Save" at bounding box center [663, 316] width 31 height 18
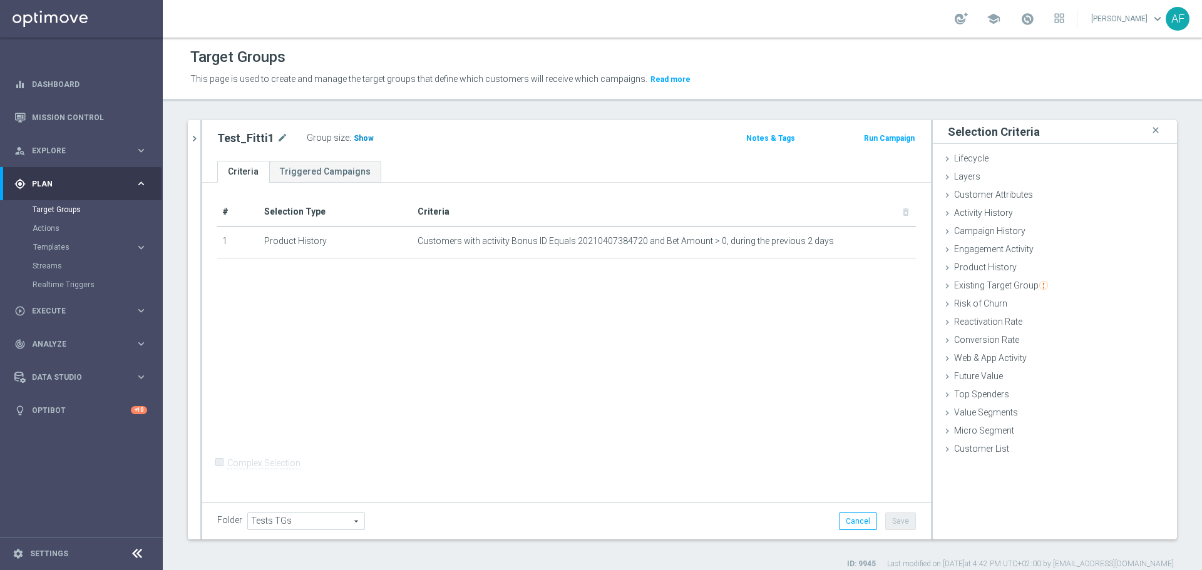
click at [358, 139] on span "Show" at bounding box center [364, 138] width 20 height 9
click at [871, 242] on icon "mode_edit" at bounding box center [876, 242] width 10 height 10
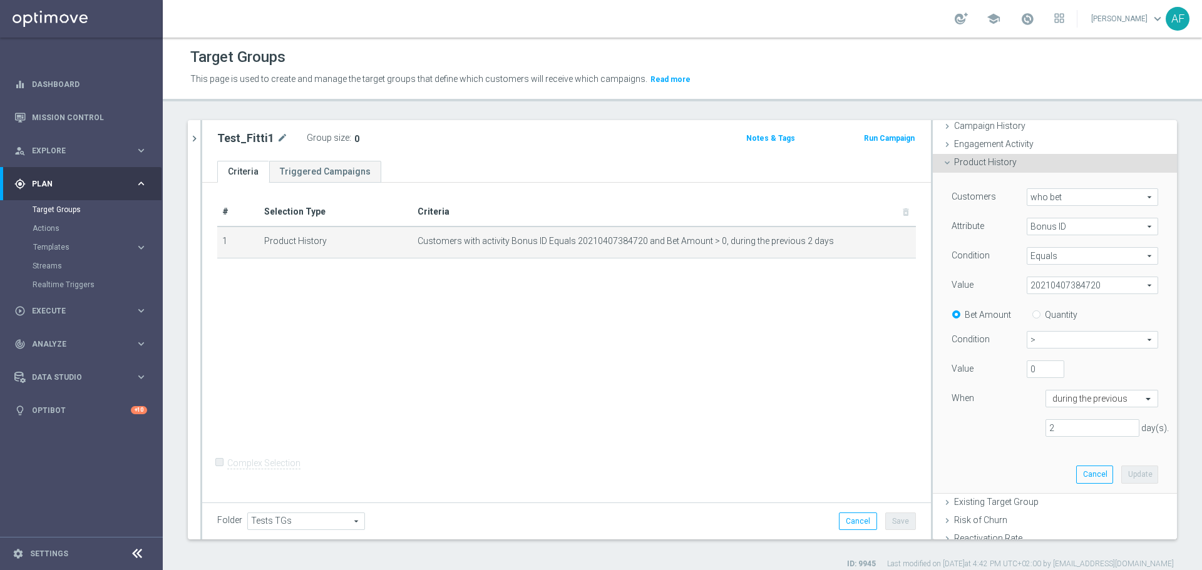
scroll to position [125, 0]
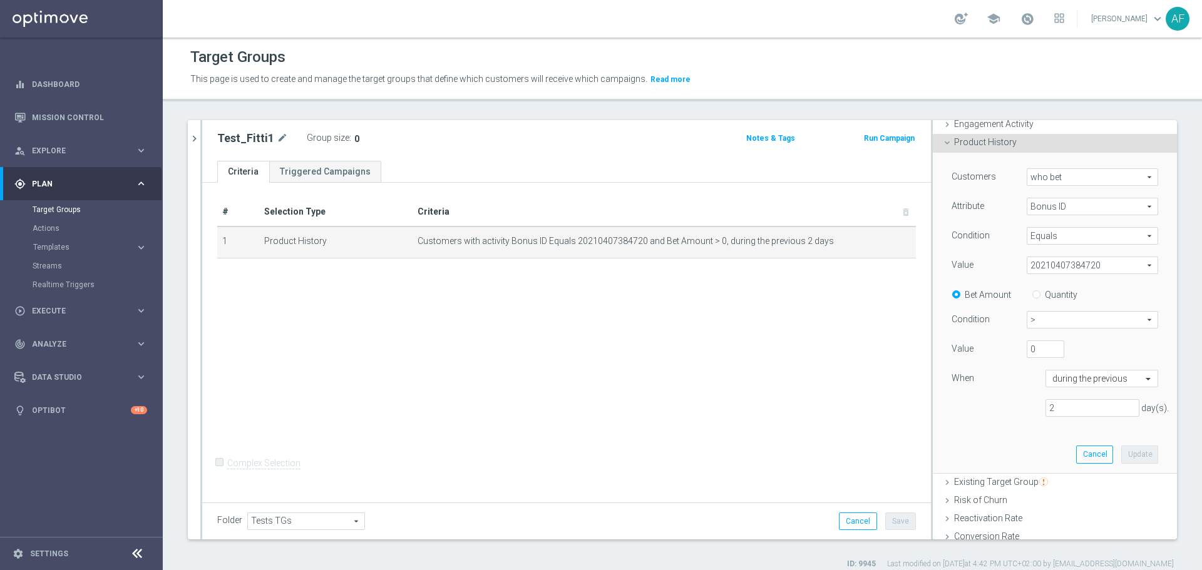
click at [1031, 319] on span ">" at bounding box center [1092, 320] width 130 height 16
click at [982, 357] on div "Value" at bounding box center [979, 351] width 75 height 20
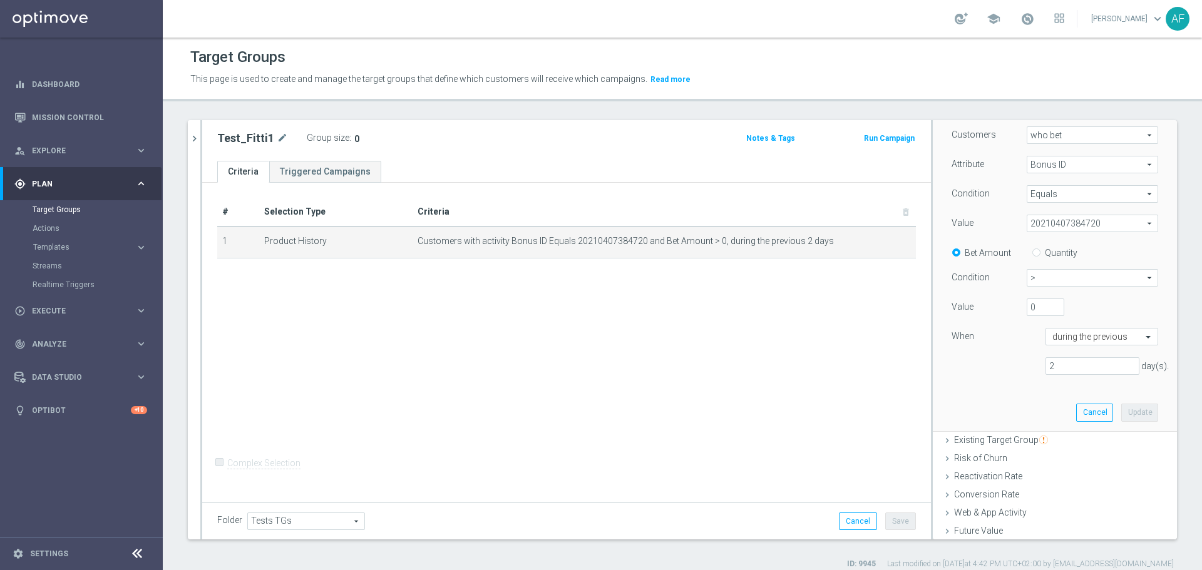
scroll to position [188, 0]
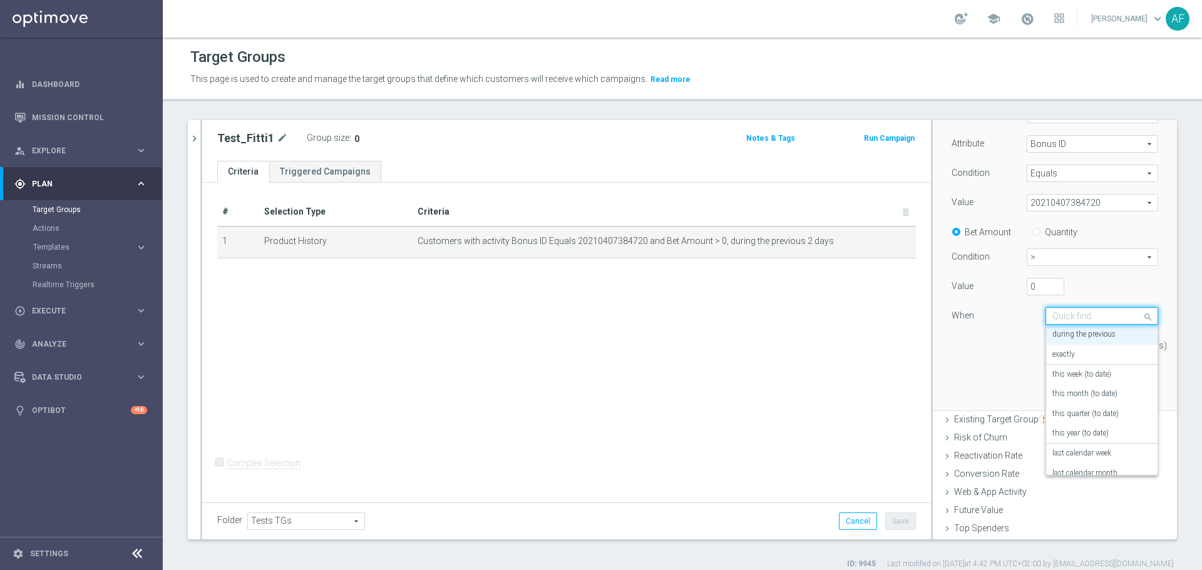
click at [1081, 319] on input "text" at bounding box center [1089, 316] width 74 height 11
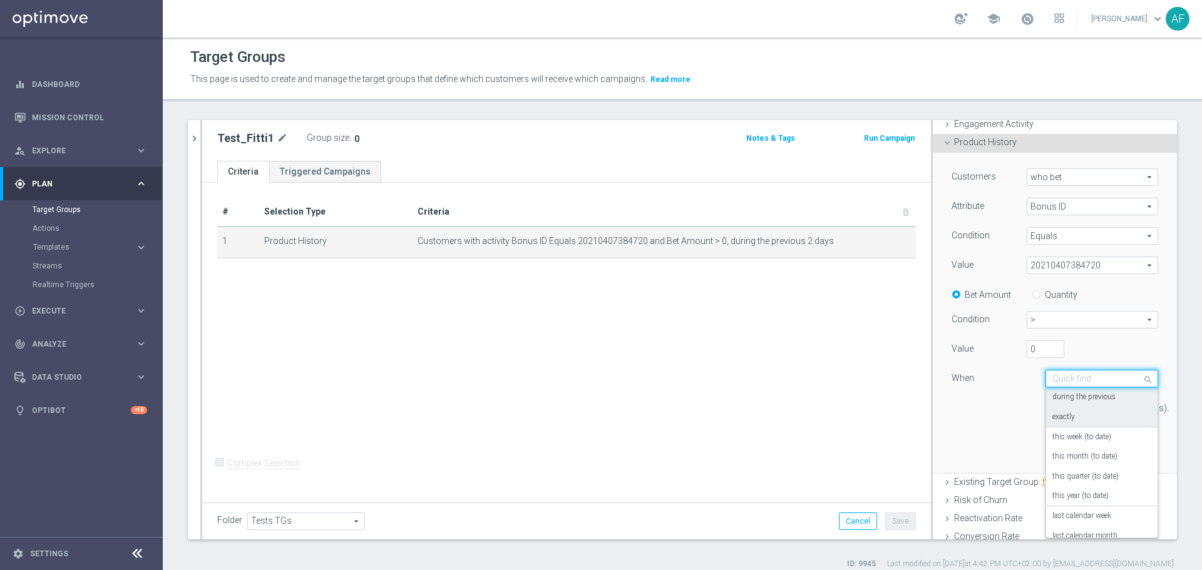
click at [1068, 417] on div "exactly" at bounding box center [1101, 417] width 99 height 20
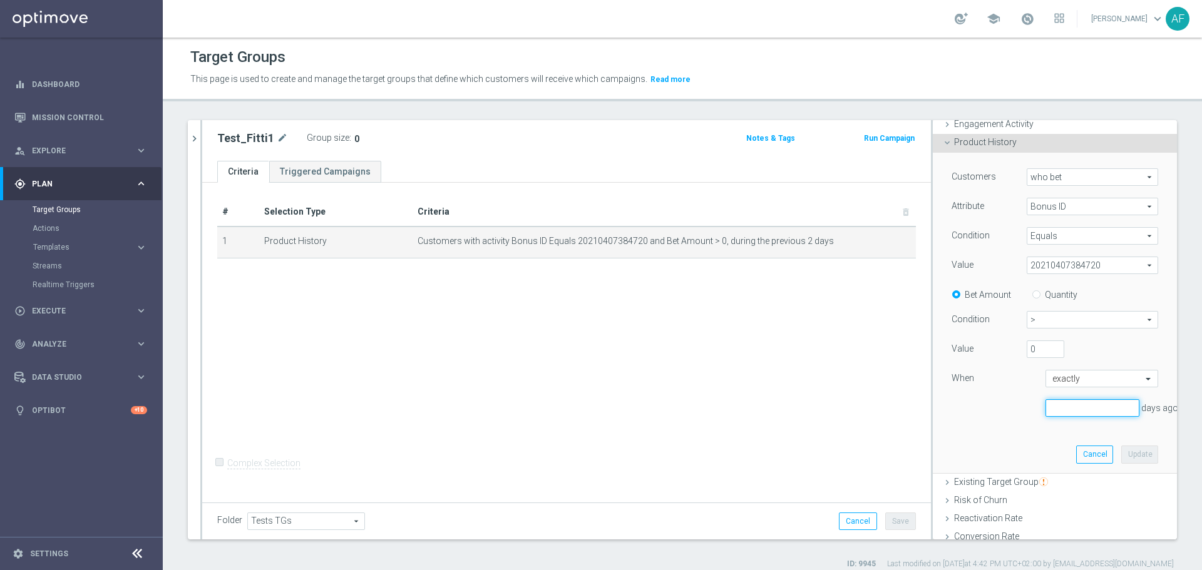
click at [1068, 404] on input "number" at bounding box center [1092, 408] width 94 height 18
type input "1"
click at [1112, 405] on input "1" at bounding box center [1092, 408] width 94 height 18
click at [1121, 449] on button "Update" at bounding box center [1139, 455] width 37 height 18
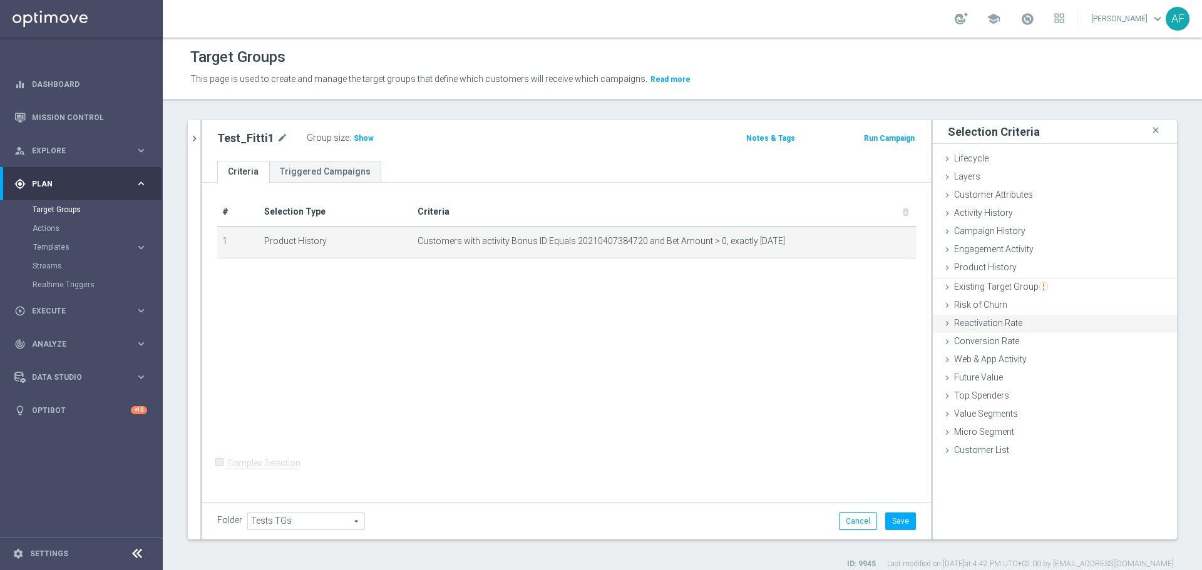
scroll to position [0, 0]
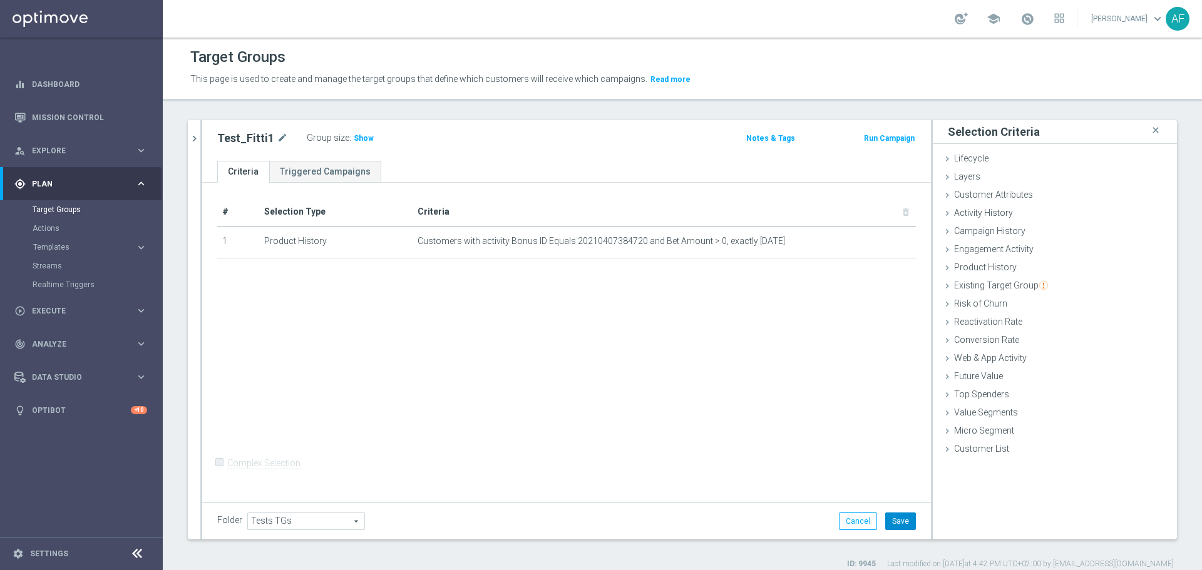
click at [890, 520] on button "Save" at bounding box center [900, 522] width 31 height 18
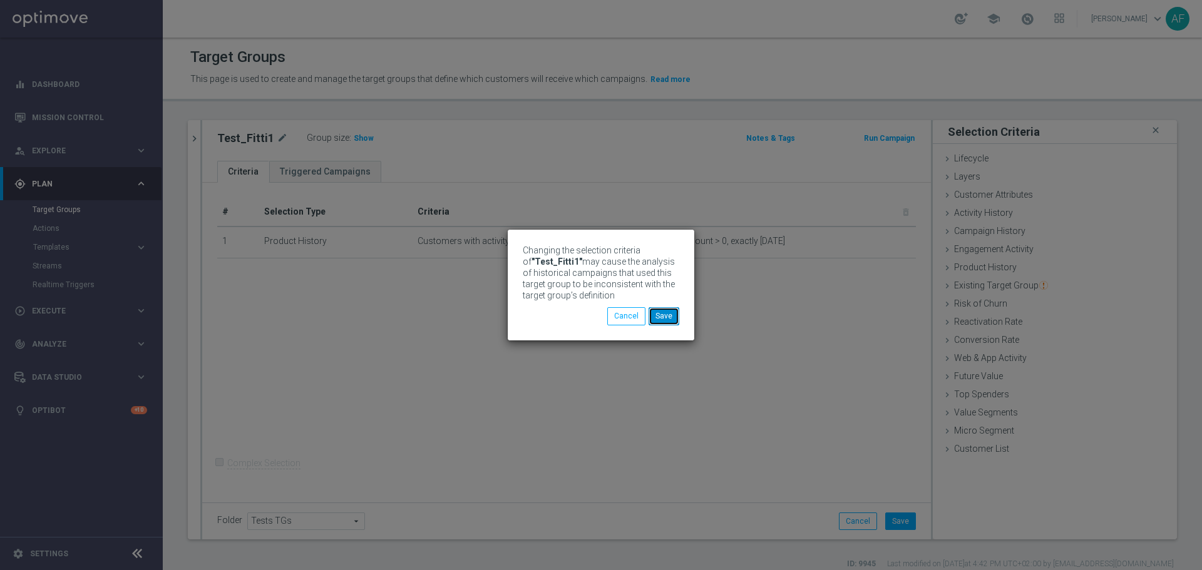
click at [665, 312] on button "Save" at bounding box center [663, 316] width 31 height 18
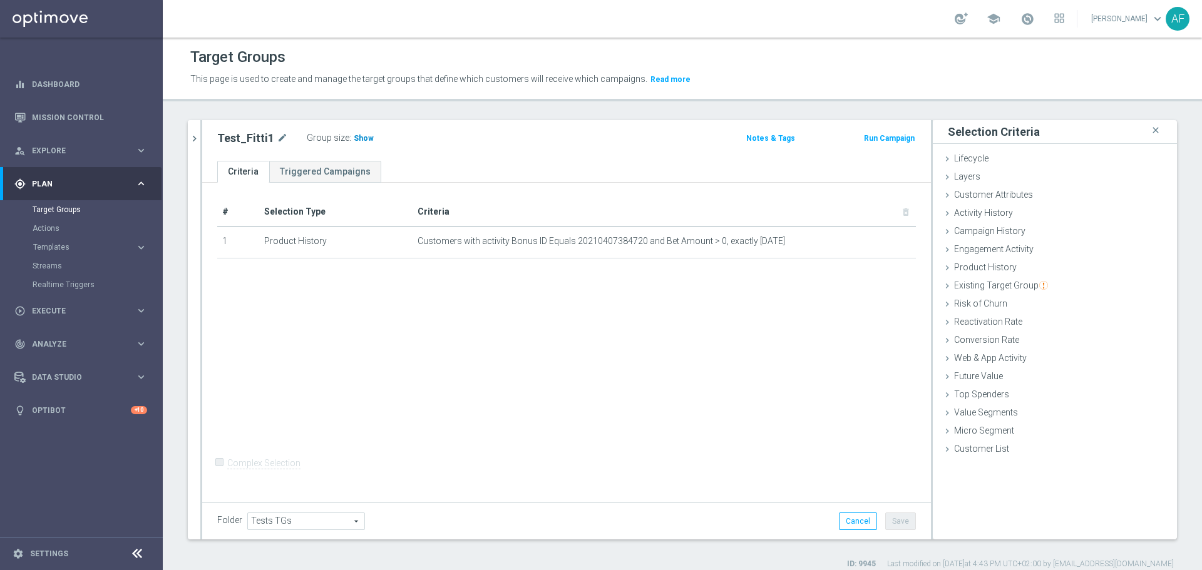
click at [354, 138] on span "Show" at bounding box center [364, 138] width 20 height 9
click at [200, 141] on icon "chevron_right" at bounding box center [194, 139] width 12 height 12
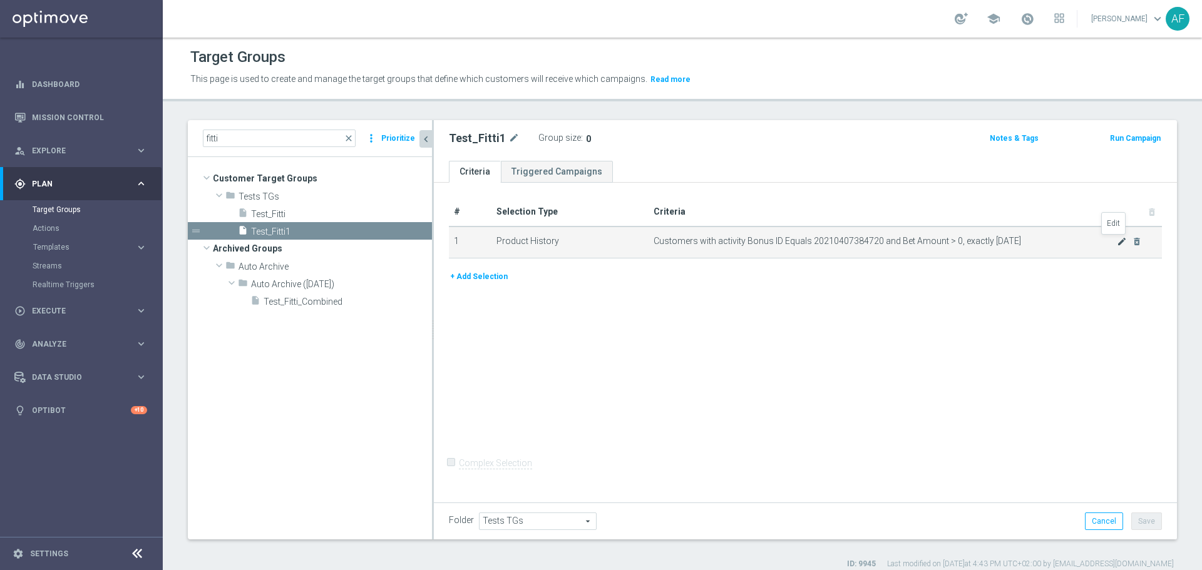
click at [1117, 242] on icon "mode_edit" at bounding box center [1122, 242] width 10 height 10
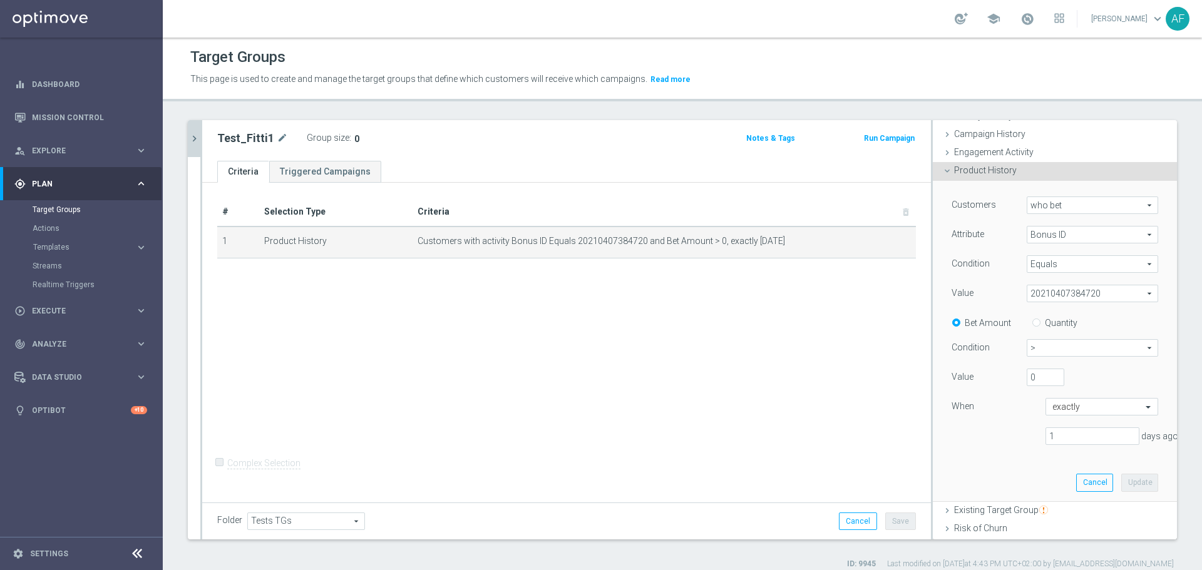
scroll to position [160, 0]
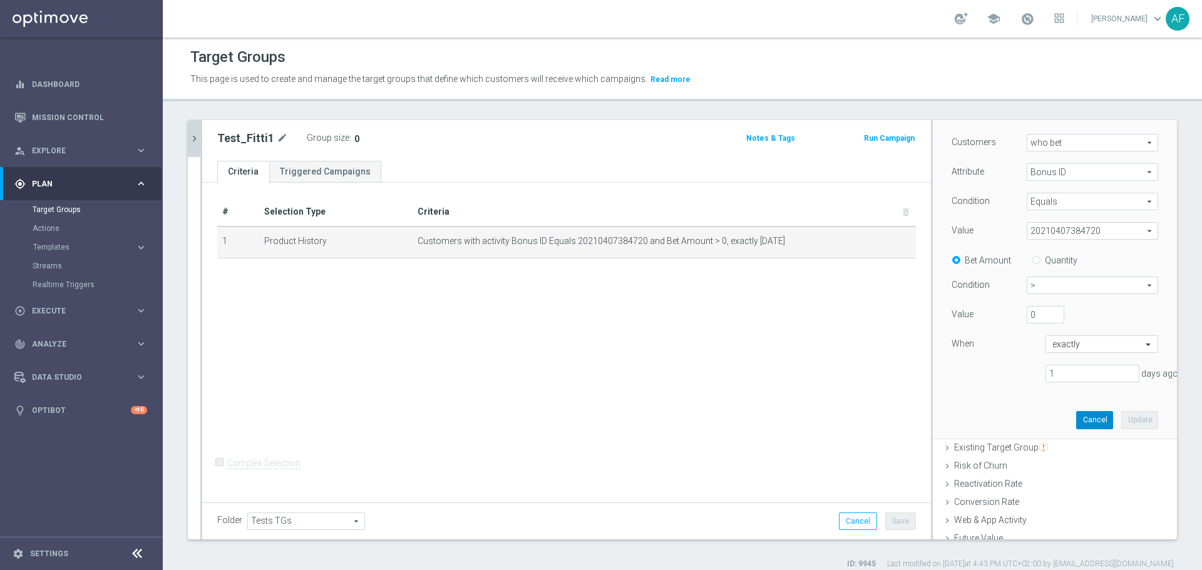
click at [1079, 419] on button "Cancel" at bounding box center [1094, 420] width 37 height 18
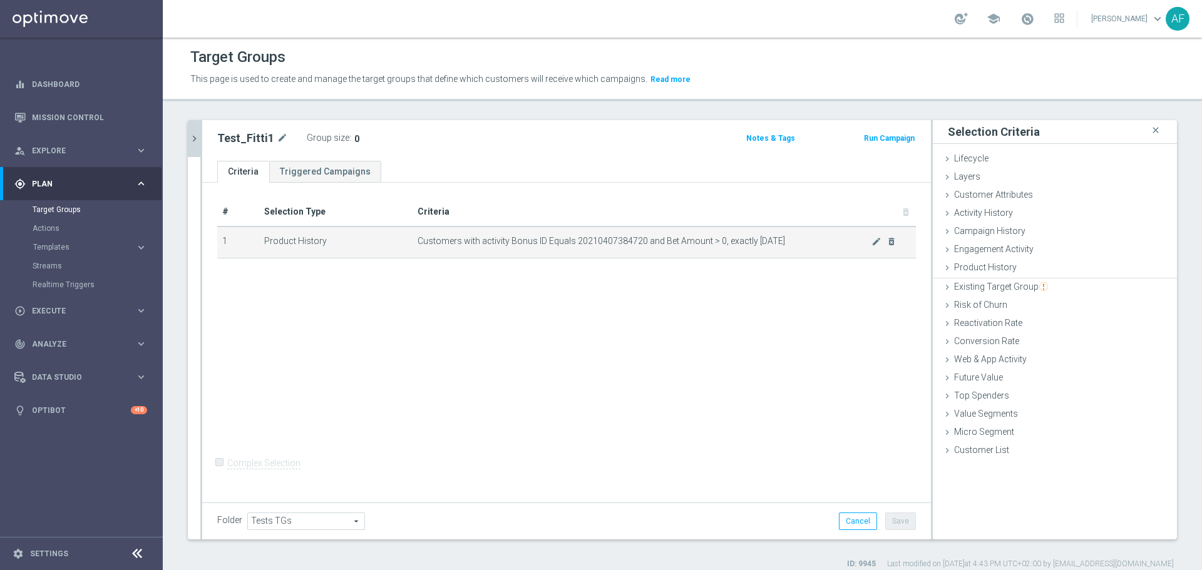
scroll to position [0, 0]
click at [195, 141] on icon "chevron_right" at bounding box center [194, 139] width 12 height 12
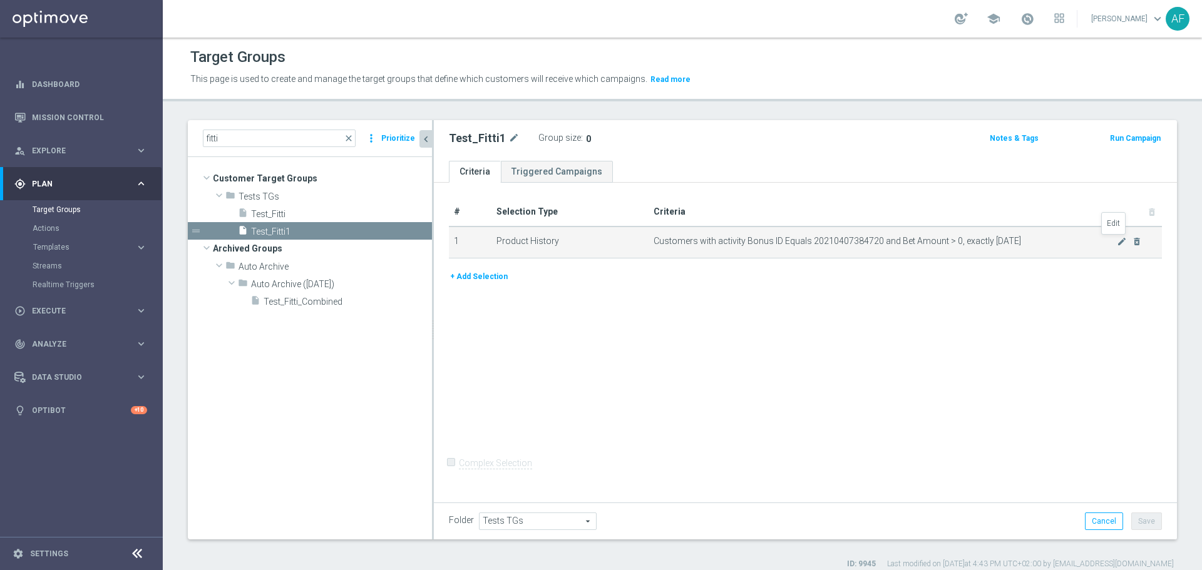
drag, startPoint x: 1107, startPoint y: 243, endPoint x: 1101, endPoint y: 243, distance: 6.3
click at [1117, 243] on icon "mode_edit" at bounding box center [1122, 242] width 10 height 10
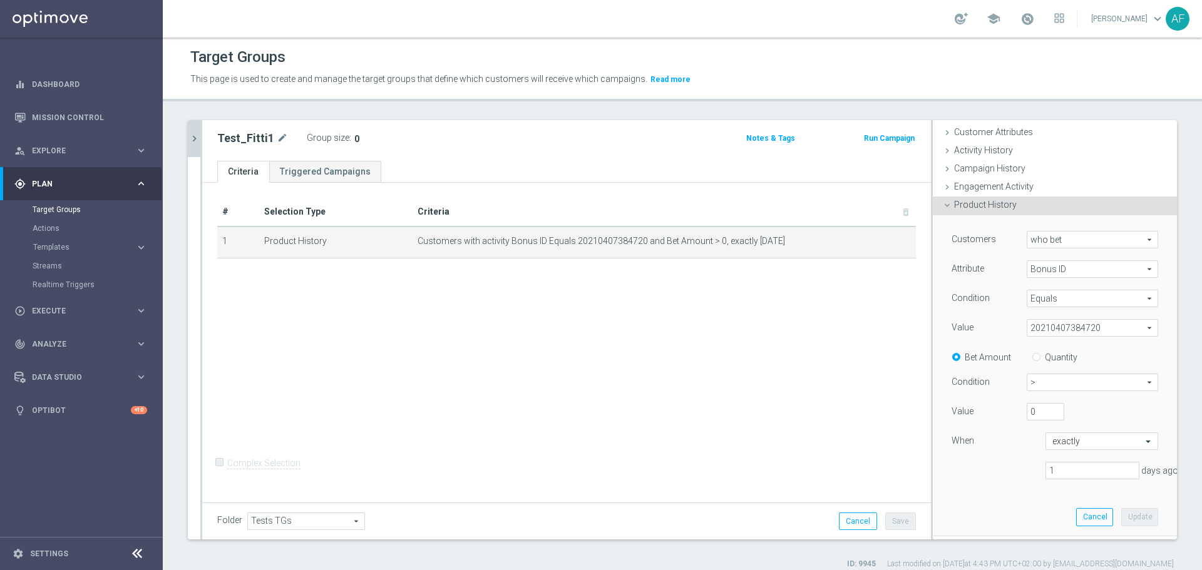
scroll to position [125, 0]
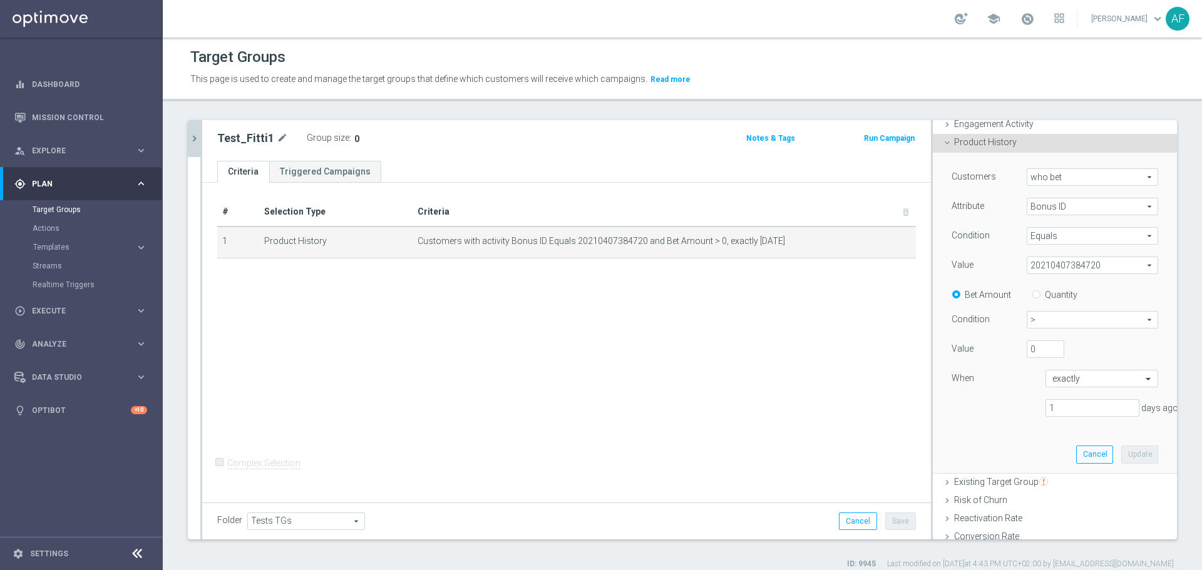
click at [1083, 263] on span "20210407384720" at bounding box center [1092, 265] width 130 height 16
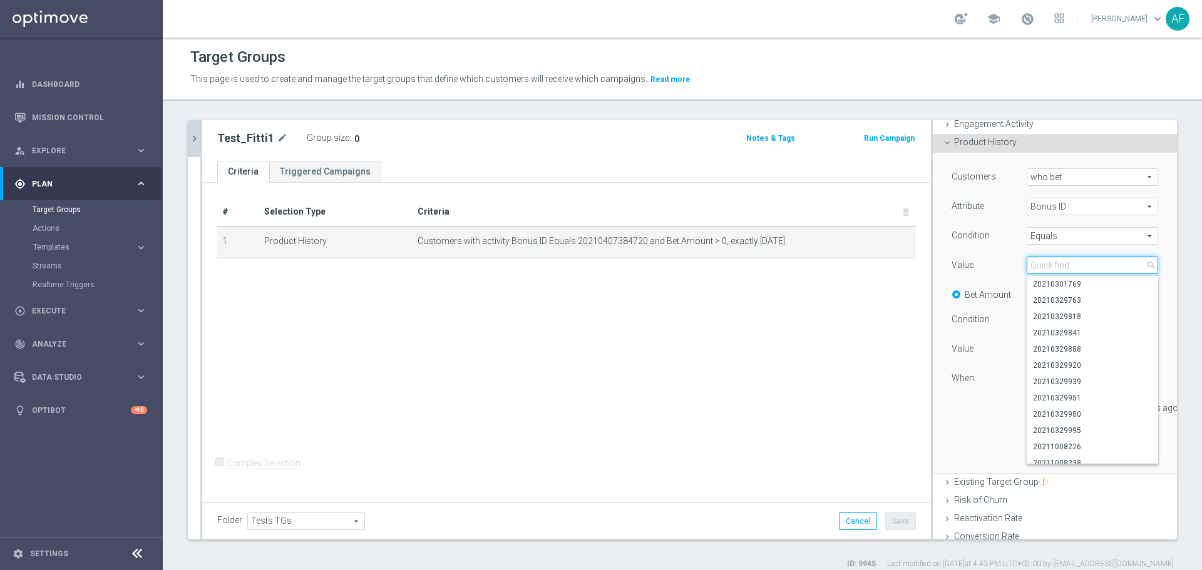
click at [1093, 265] on input "search" at bounding box center [1092, 266] width 131 height 18
paste input "20250826245940"
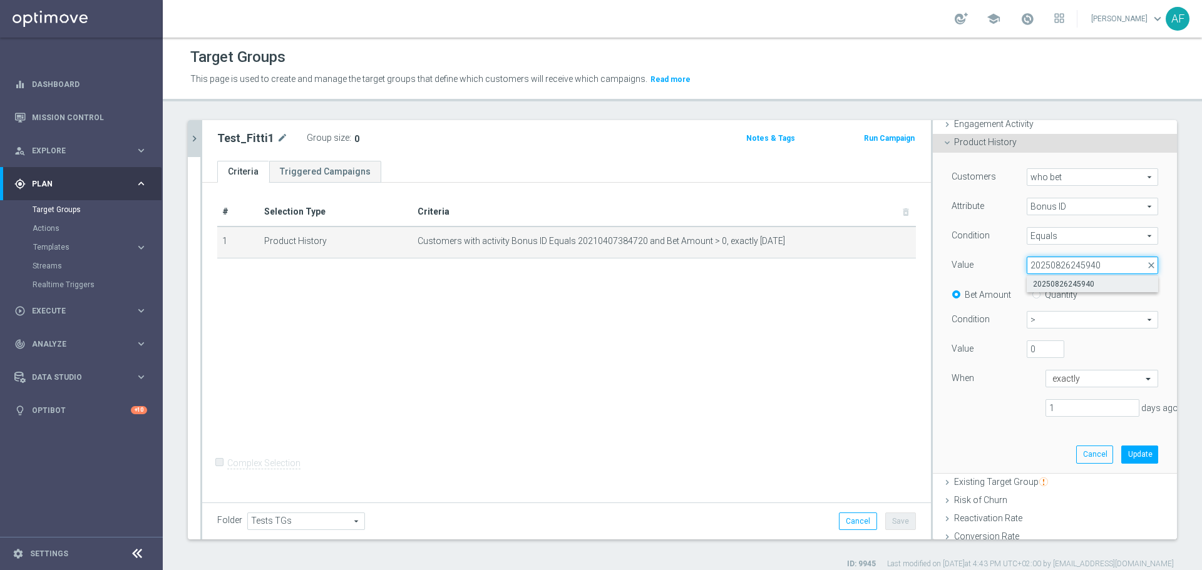
type input "20250826245940"
click at [1088, 281] on span "20250826245940" at bounding box center [1092, 284] width 119 height 10
type input "20250826245940"
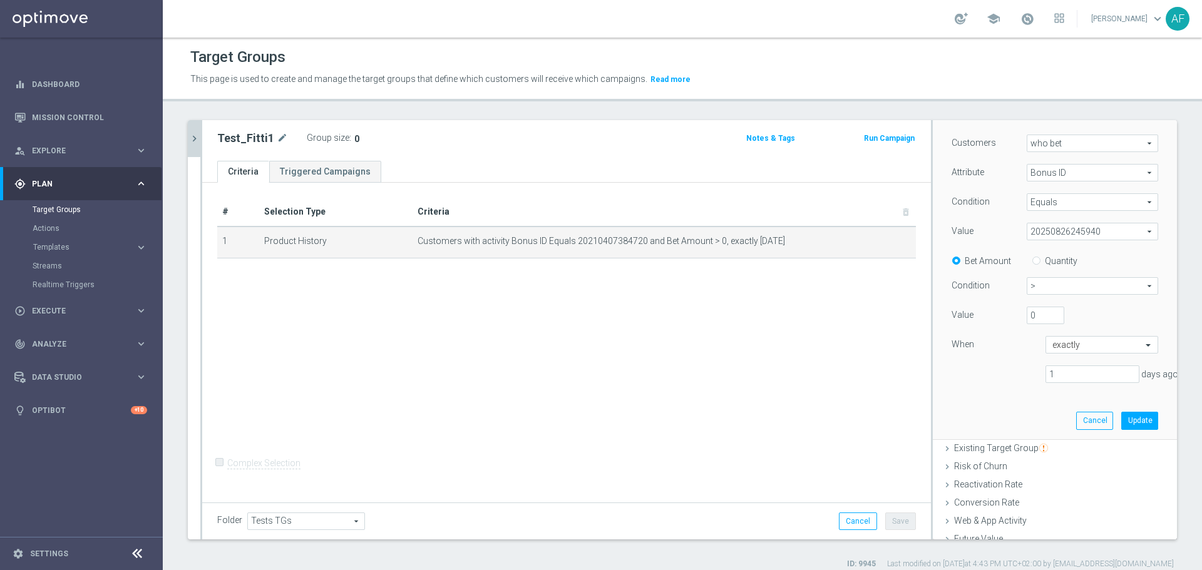
scroll to position [188, 0]
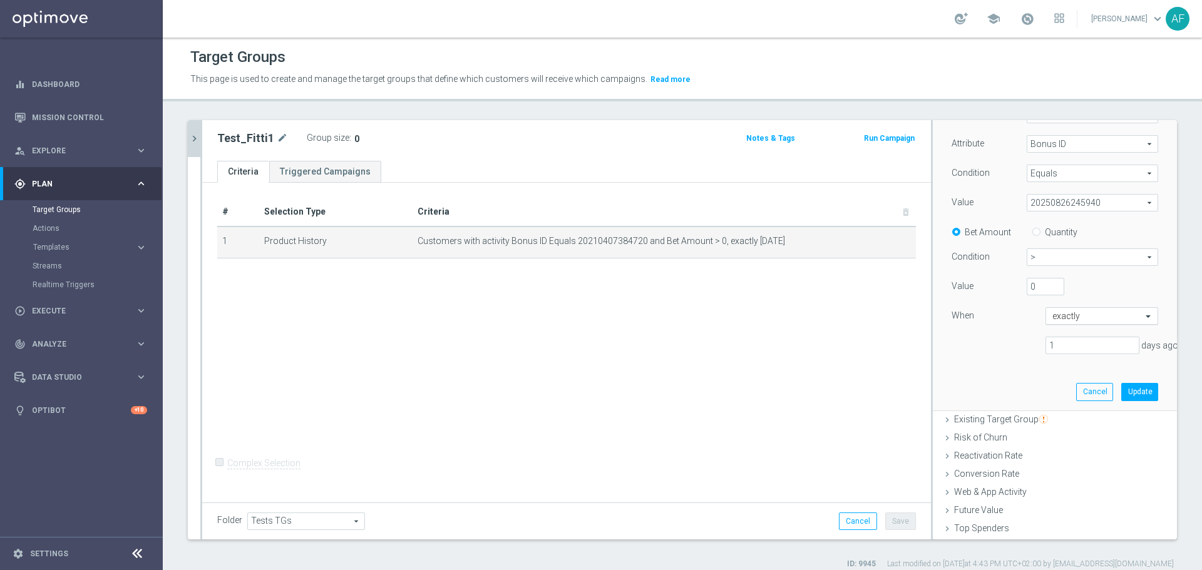
click at [1070, 315] on input "text" at bounding box center [1089, 316] width 74 height 11
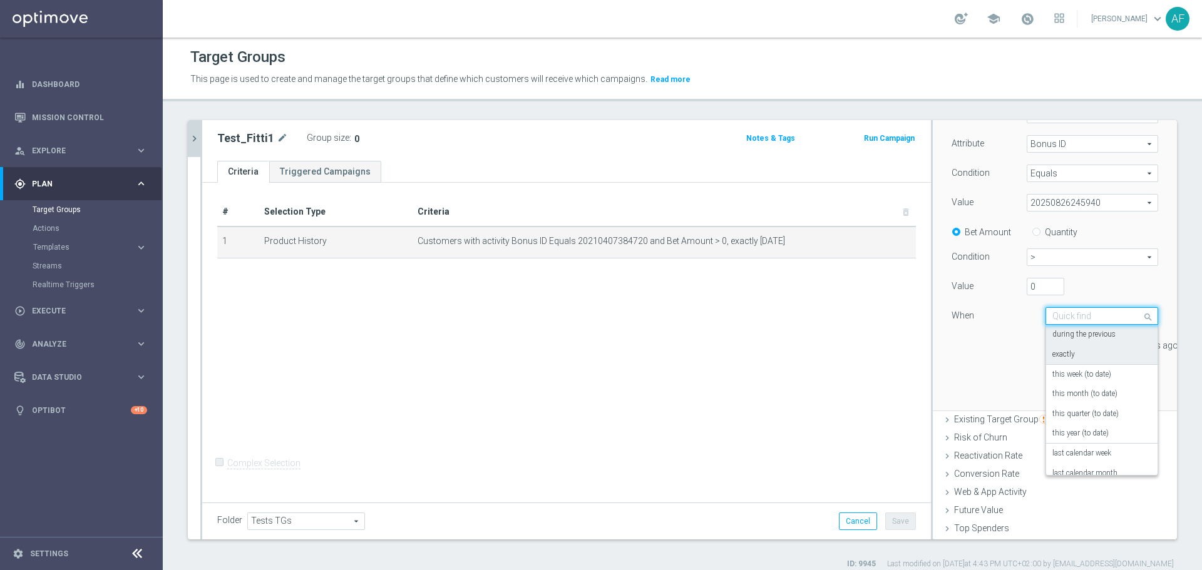
click at [1068, 335] on label "during the previous" at bounding box center [1083, 335] width 63 height 10
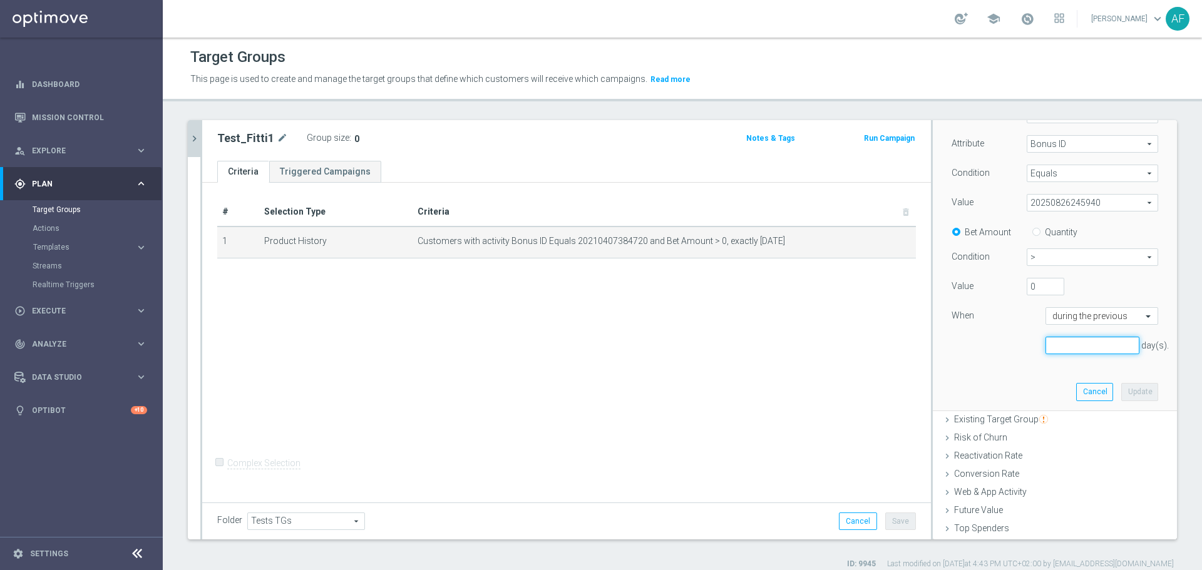
click at [1065, 347] on input "number" at bounding box center [1092, 346] width 94 height 18
click at [1112, 343] on input "1" at bounding box center [1092, 346] width 94 height 18
click at [1112, 344] on input "2" at bounding box center [1092, 346] width 94 height 18
click at [1112, 344] on input "3" at bounding box center [1092, 346] width 94 height 18
click at [1112, 344] on input "4" at bounding box center [1092, 346] width 94 height 18
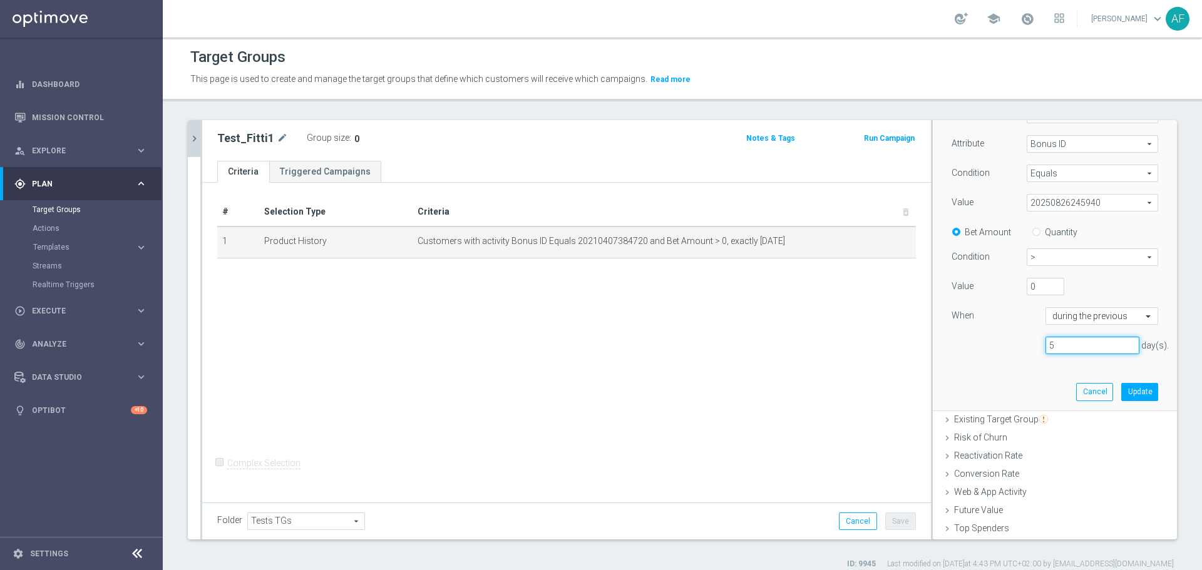
click at [1112, 344] on input "5" at bounding box center [1092, 346] width 94 height 18
click at [1112, 344] on input "6" at bounding box center [1092, 346] width 94 height 18
type input "7"
click at [1112, 344] on input "7" at bounding box center [1092, 346] width 94 height 18
click at [1121, 387] on button "Update" at bounding box center [1139, 392] width 37 height 18
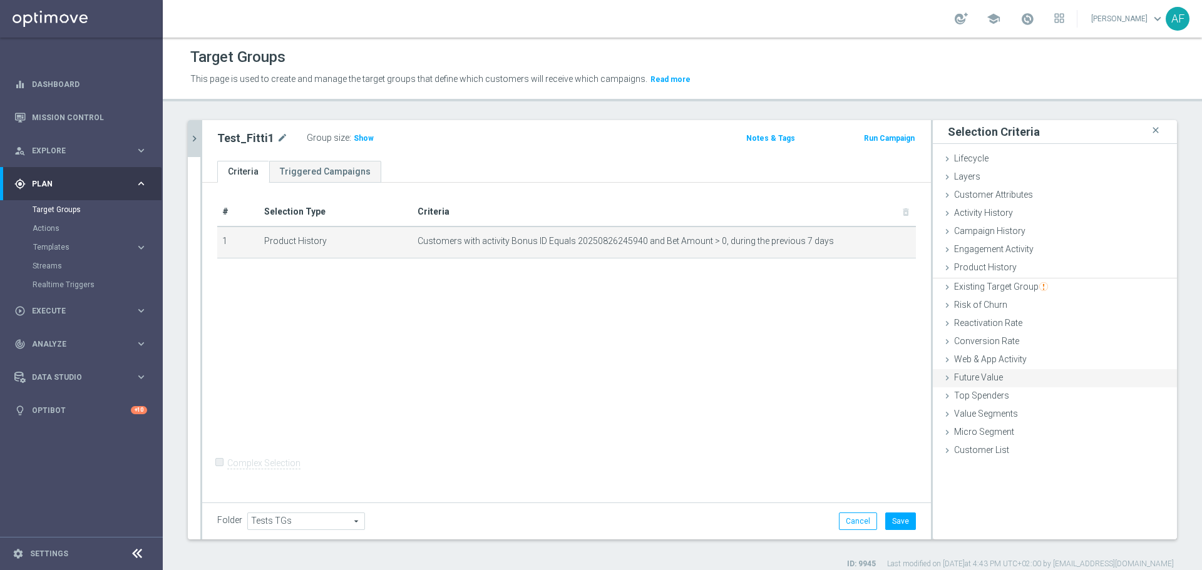
scroll to position [0, 0]
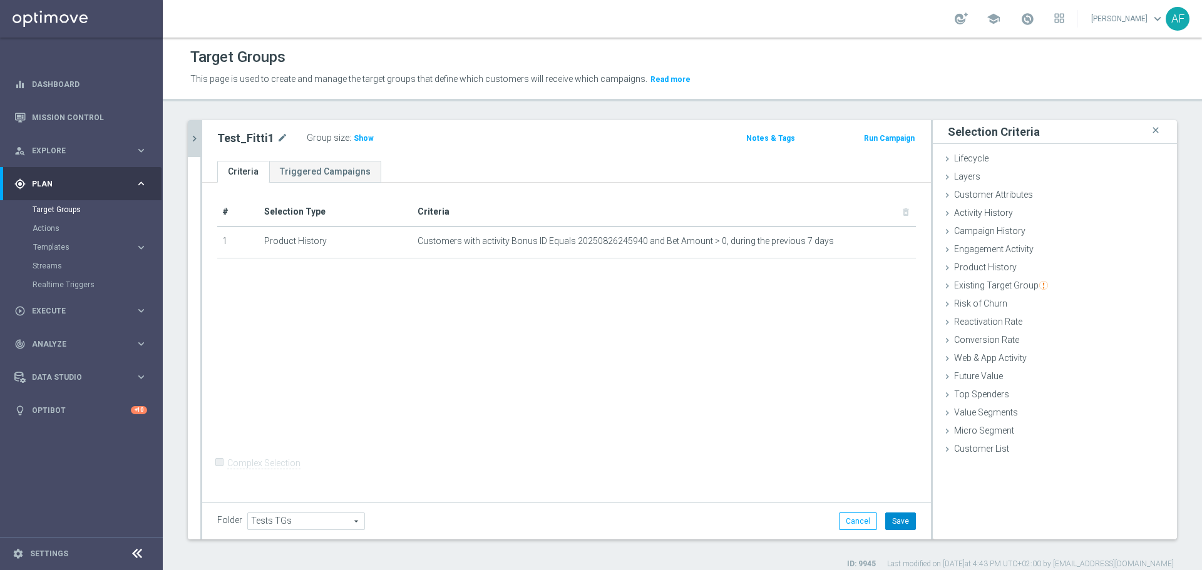
click at [899, 518] on button "Save" at bounding box center [900, 522] width 31 height 18
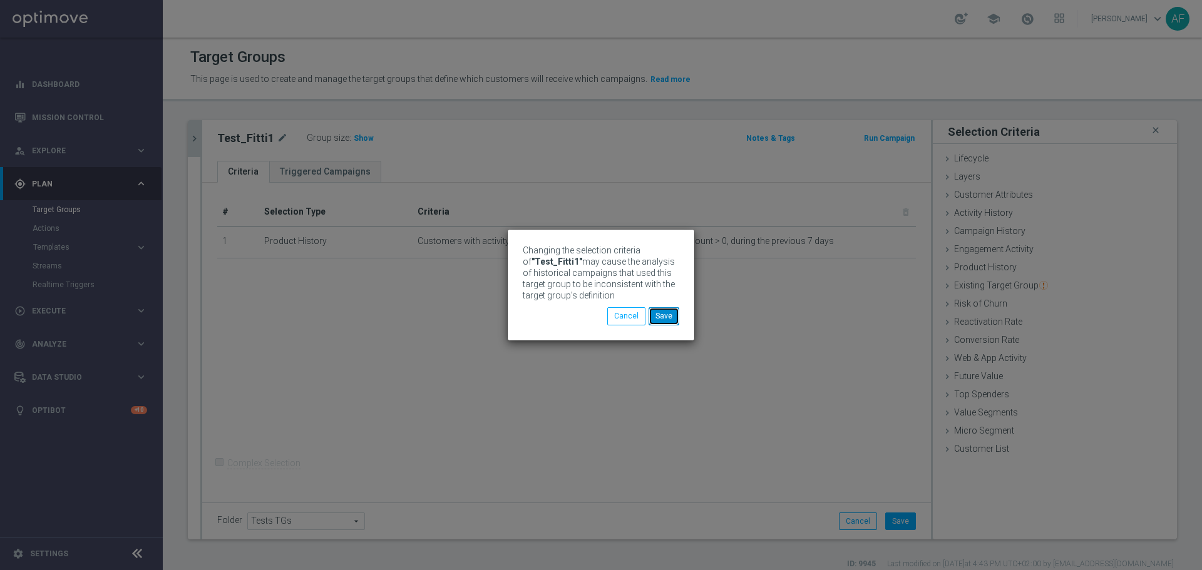
click at [672, 319] on button "Save" at bounding box center [663, 316] width 31 height 18
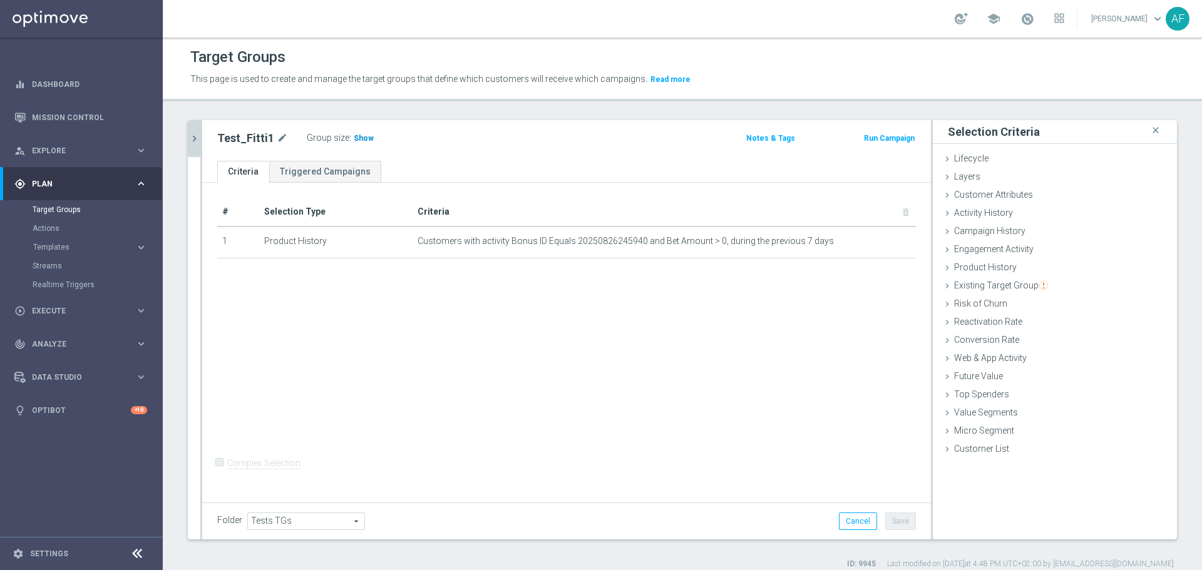
click at [354, 133] on h3 "Show" at bounding box center [363, 138] width 23 height 14
